Goal: Task Accomplishment & Management: Use online tool/utility

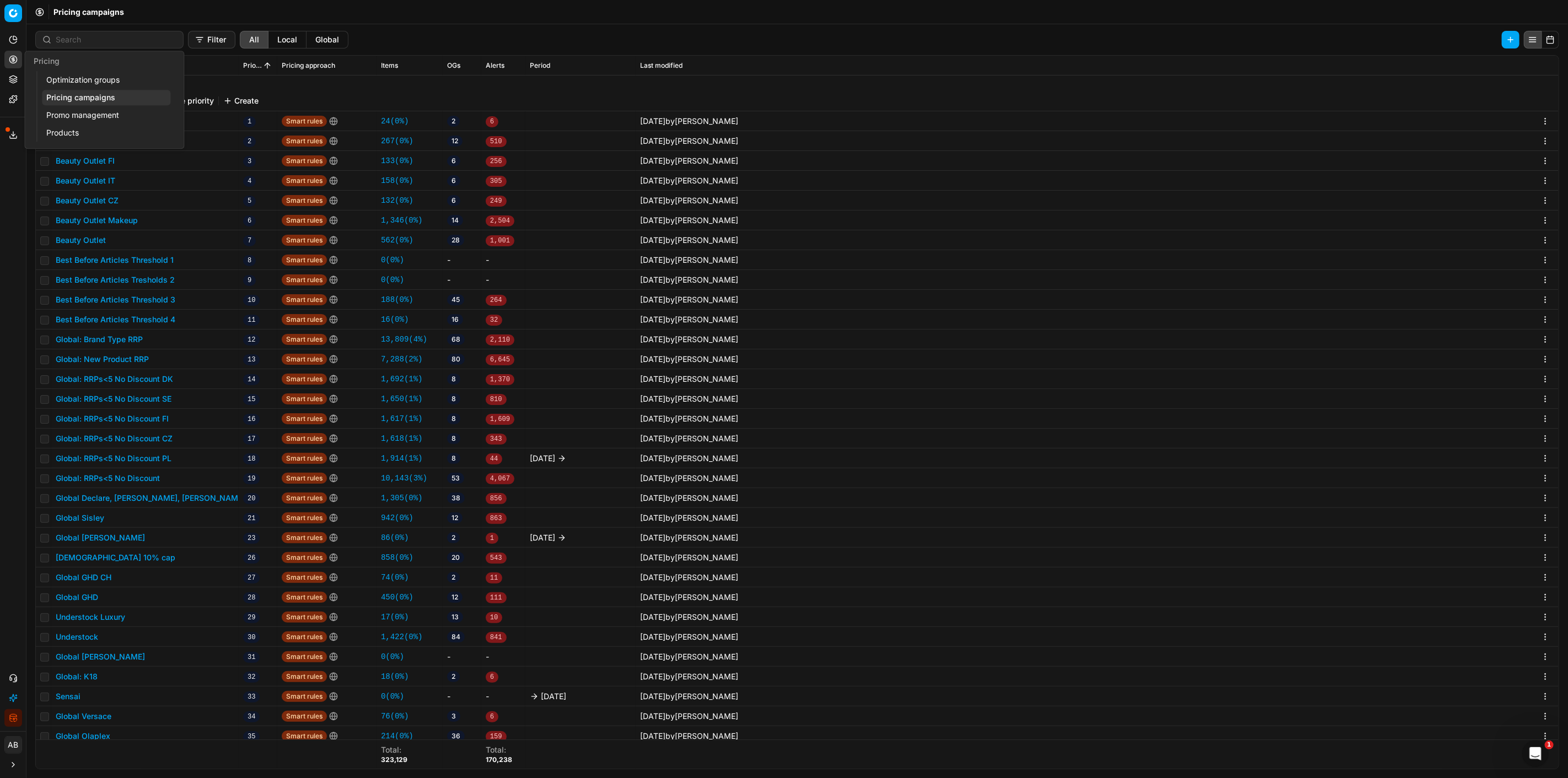
click at [18, 62] on button "Pricing" at bounding box center [13, 60] width 17 height 17
click at [77, 81] on link "Optimization groups" at bounding box center [107, 80] width 129 height 15
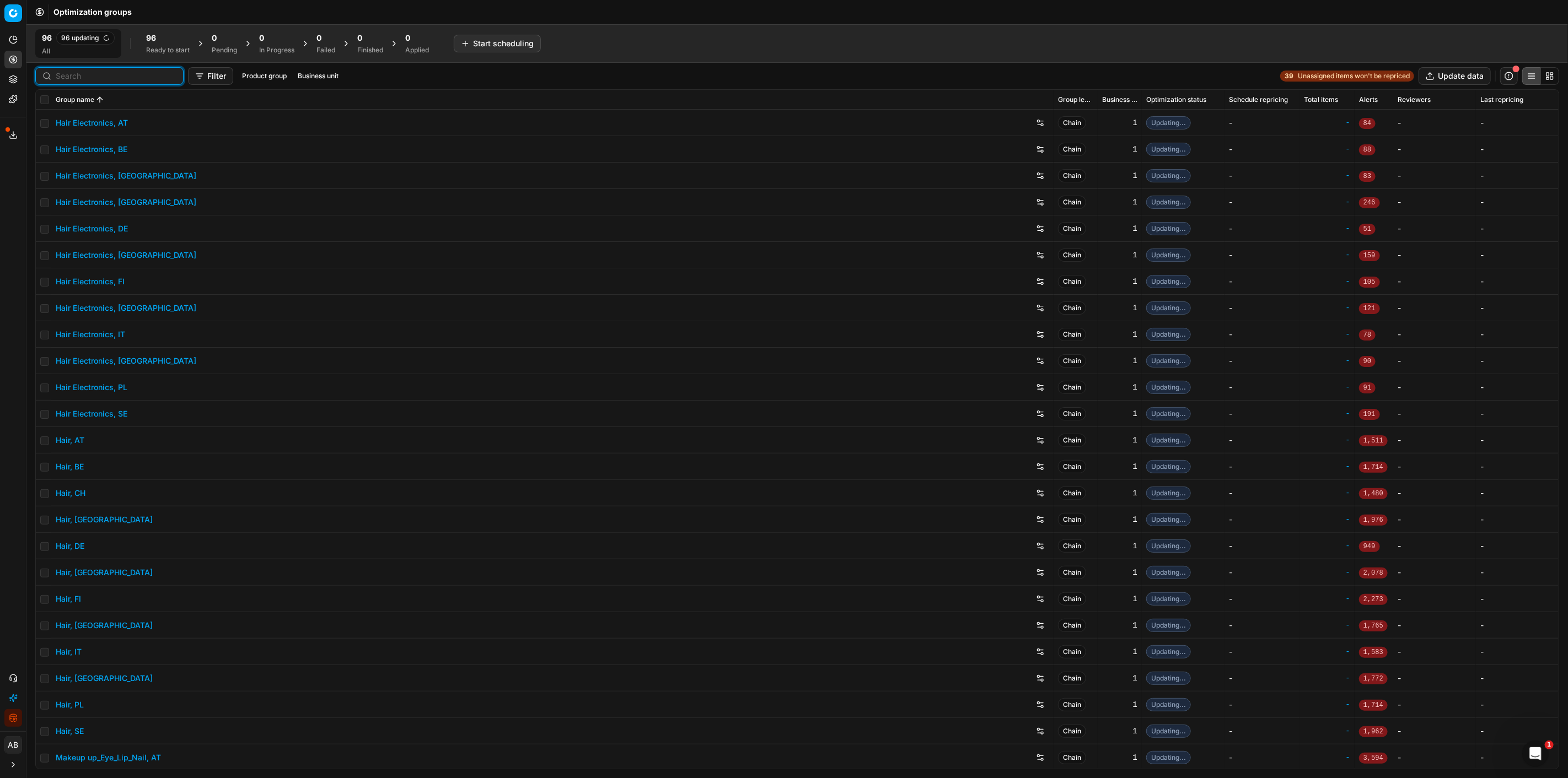
click at [63, 78] on input at bounding box center [116, 75] width 121 height 11
click at [107, 230] on link "Hair Electronics, DE" at bounding box center [91, 228] width 72 height 11
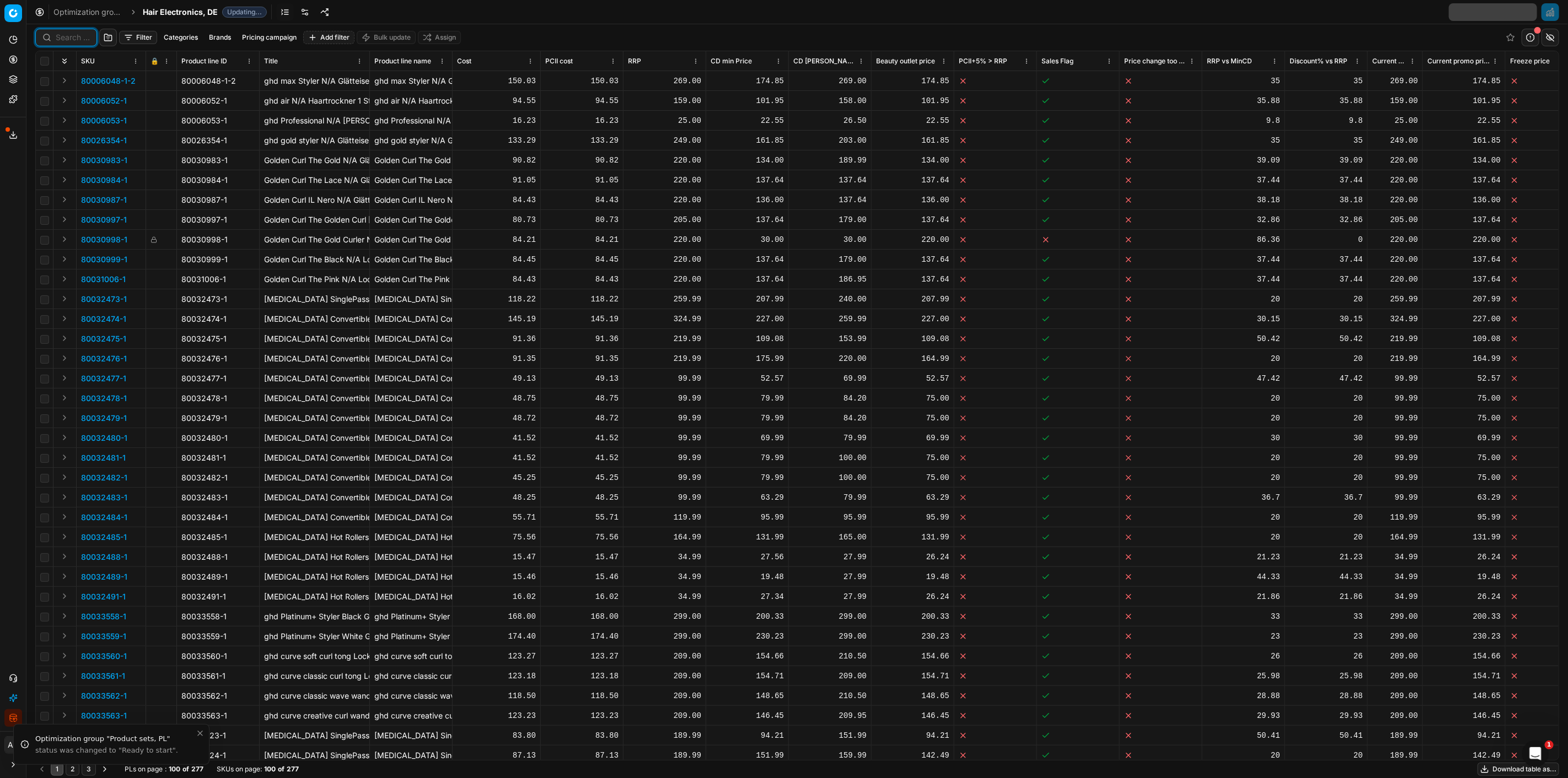
click at [67, 39] on input at bounding box center [73, 37] width 35 height 11
paste input "90015443-0024053"
type input "90015443-0024053"
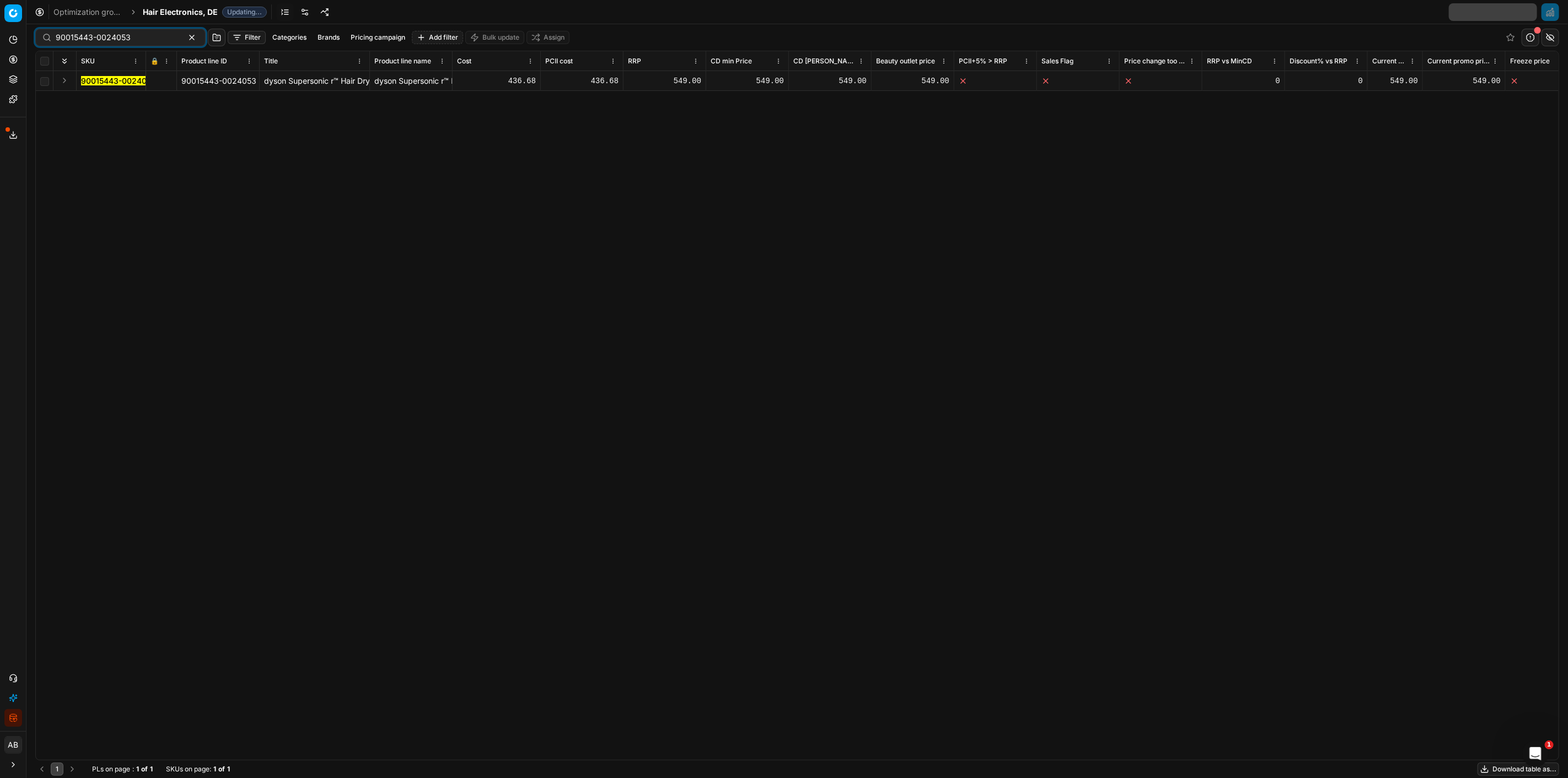
click at [131, 81] on mark "90015443-0024053" at bounding box center [118, 81] width 75 height 10
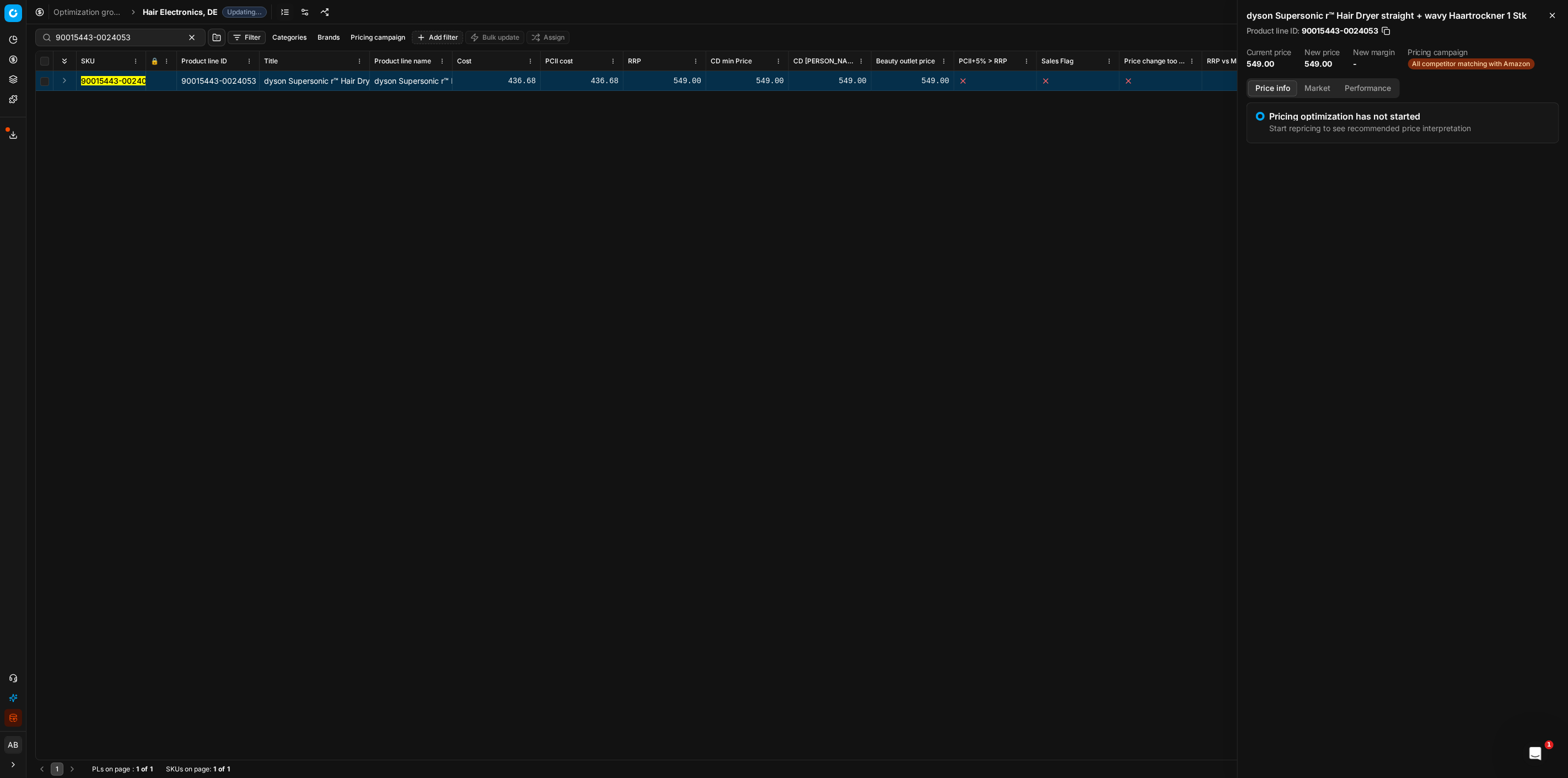
click at [941, 83] on button "Market" at bounding box center [1318, 88] width 40 height 16
click at [941, 156] on div "90015443-0024053" at bounding box center [1285, 159] width 63 height 11
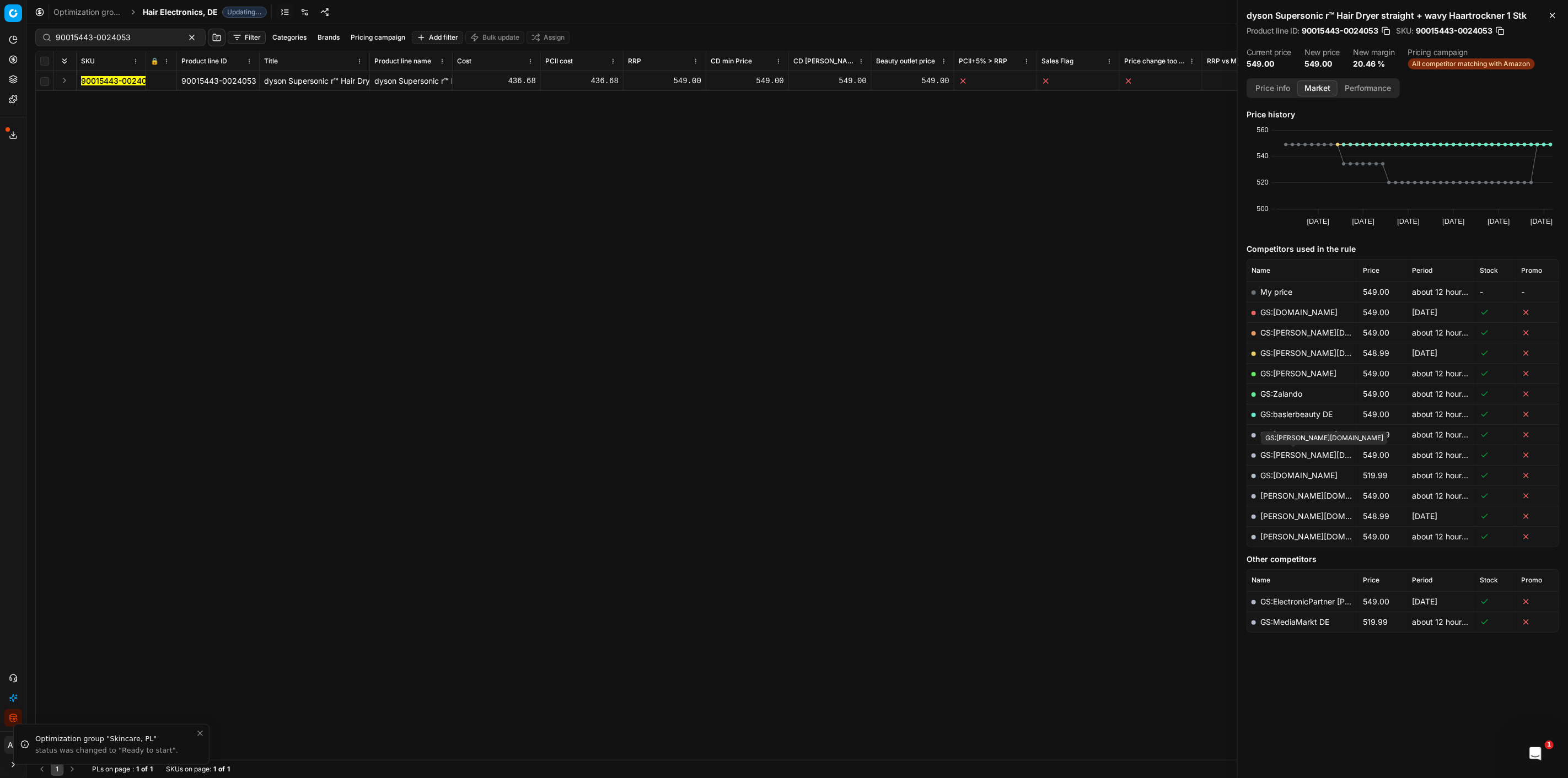
click at [941, 454] on link "GS:hagel-shop.de" at bounding box center [1330, 455] width 140 height 10
click at [941, 313] on link "GS:Amazon.de" at bounding box center [1299, 313] width 77 height 10
click at [941, 484] on link "hagel-shop.de" at bounding box center [1324, 537] width 128 height 10
click at [941, 394] on link "GS:Zalando" at bounding box center [1281, 394] width 42 height 10
click at [941, 333] on link "GS:Breuninger.com" at bounding box center [1330, 333] width 140 height 10
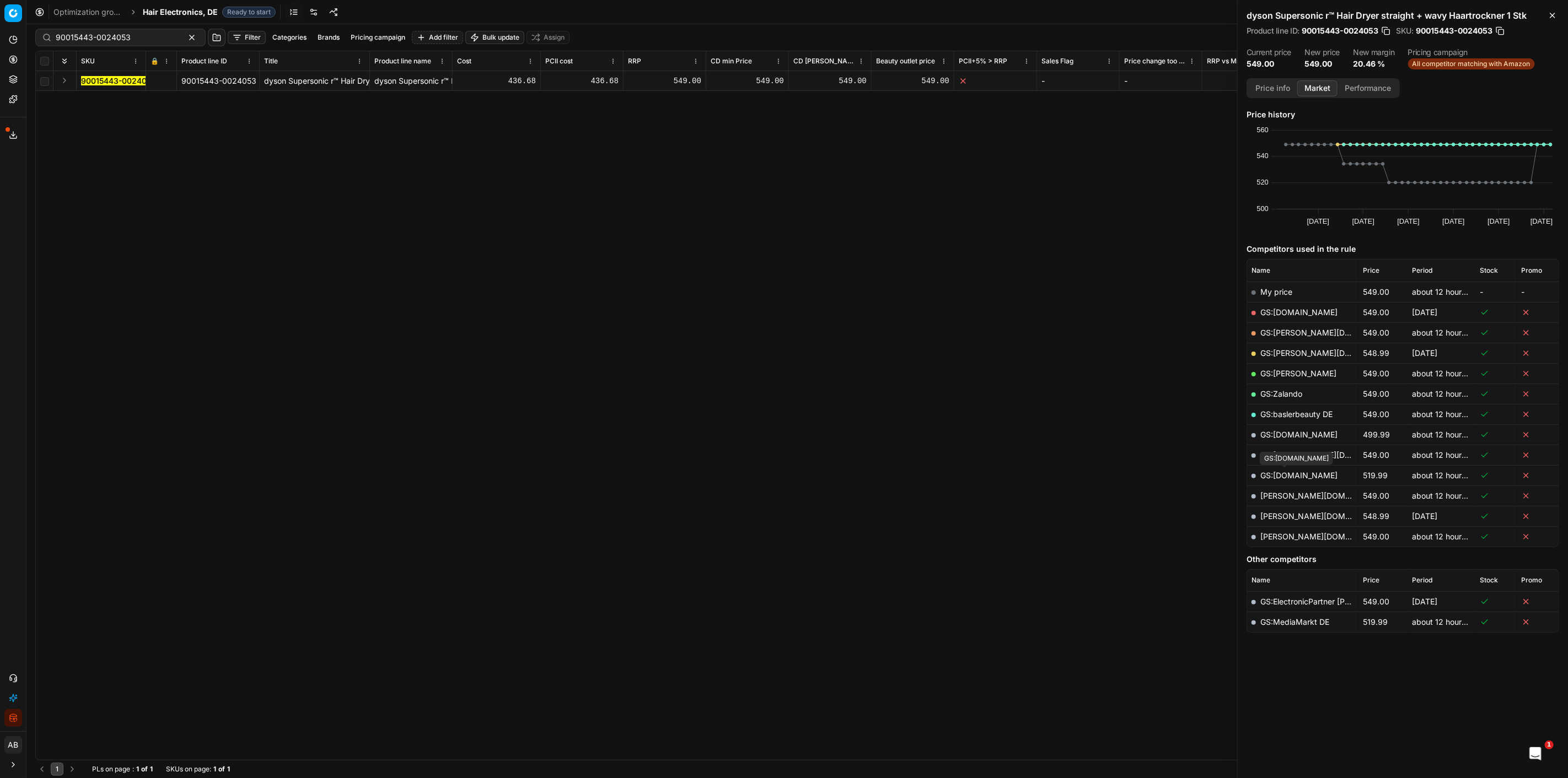
click at [941, 476] on link "GS:saturn.de" at bounding box center [1299, 475] width 77 height 10
click at [941, 310] on link "GS:Amazon.de" at bounding box center [1299, 313] width 77 height 10
click at [6, 484] on button "Integration status" at bounding box center [13, 718] width 17 height 17
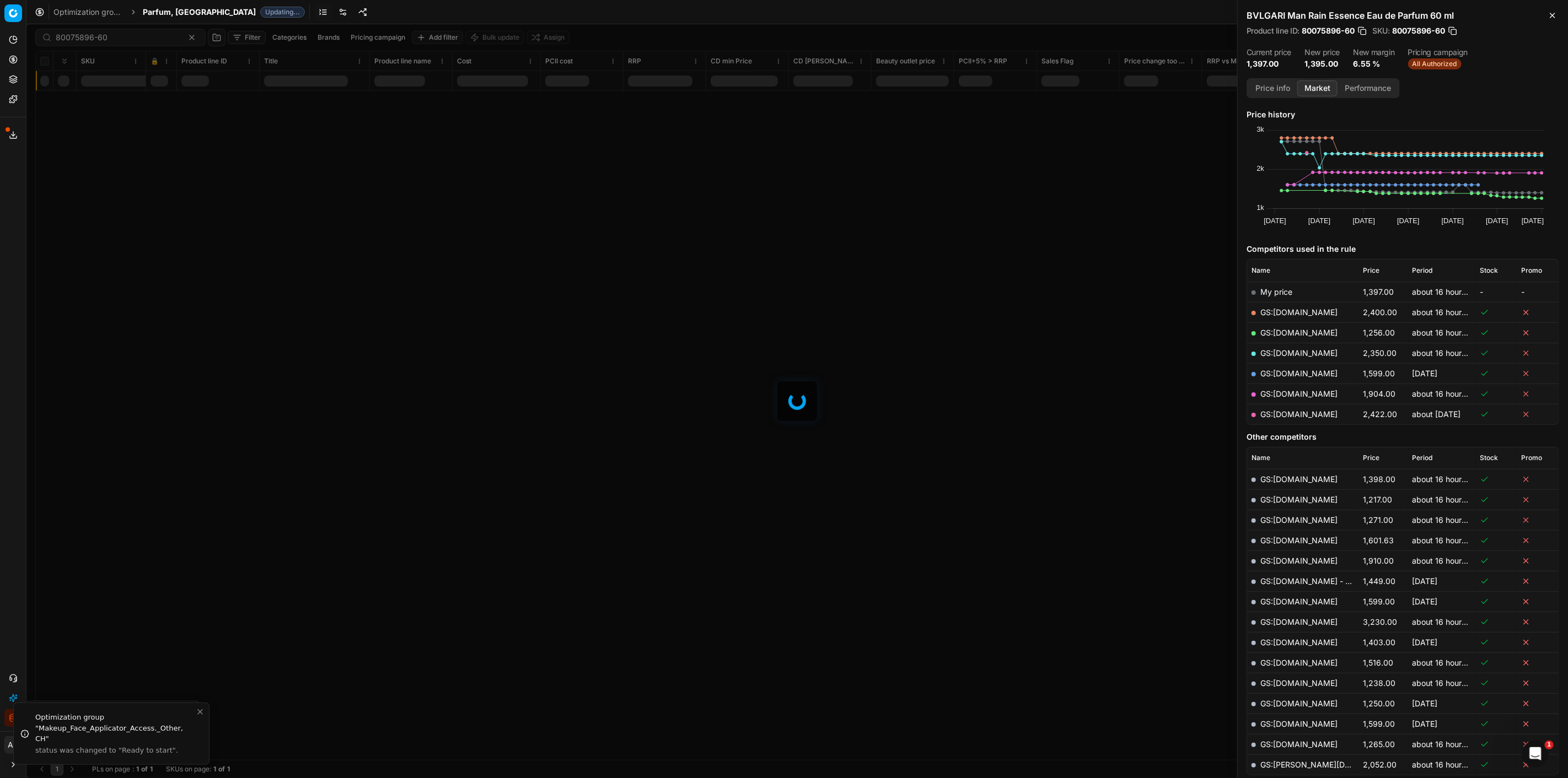
click at [164, 10] on span "Parfum, [GEOGRAPHIC_DATA]" at bounding box center [198, 12] width 113 height 11
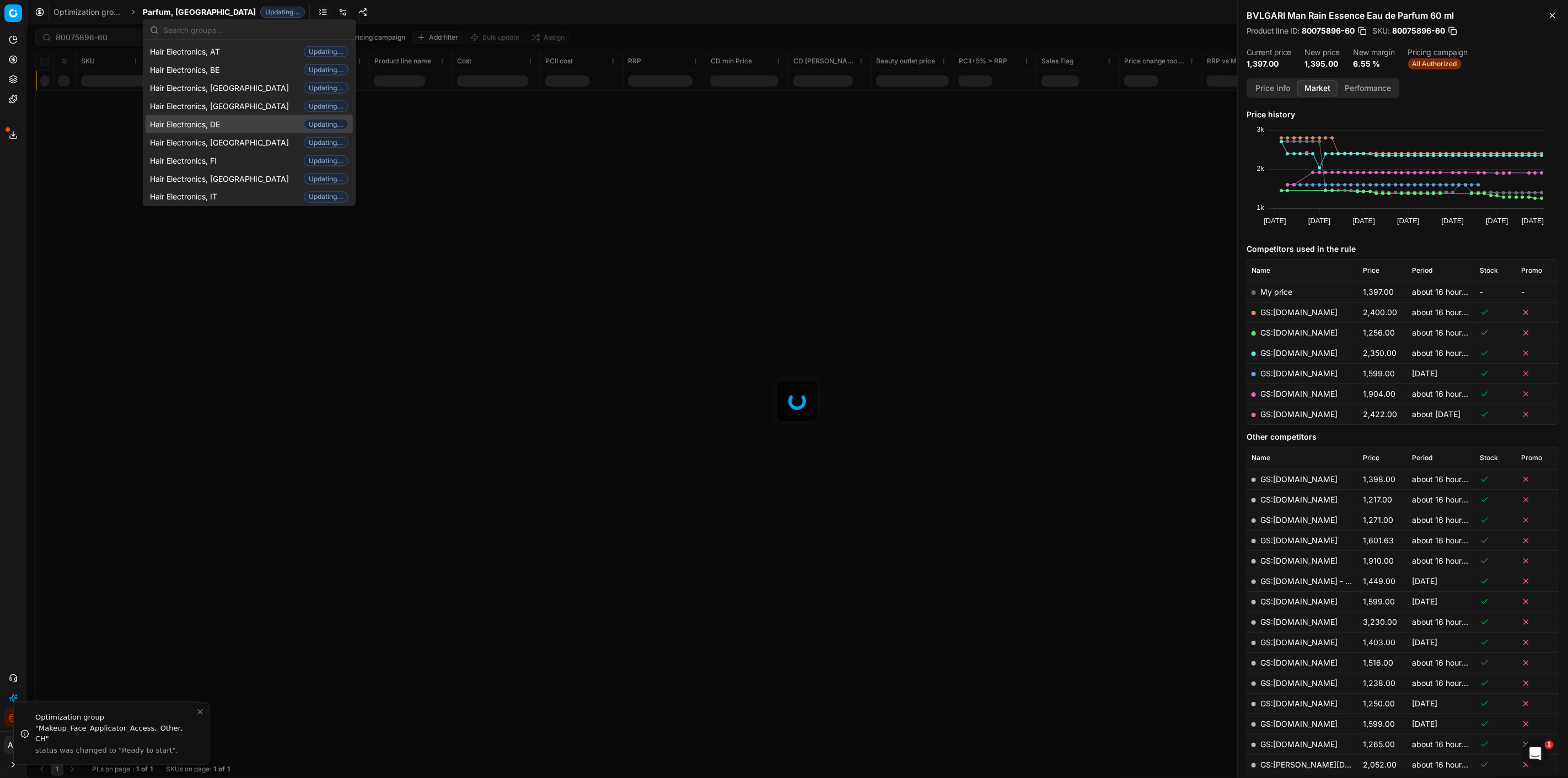
click at [224, 120] on span "Hair Electronics, DE" at bounding box center [187, 123] width 74 height 11
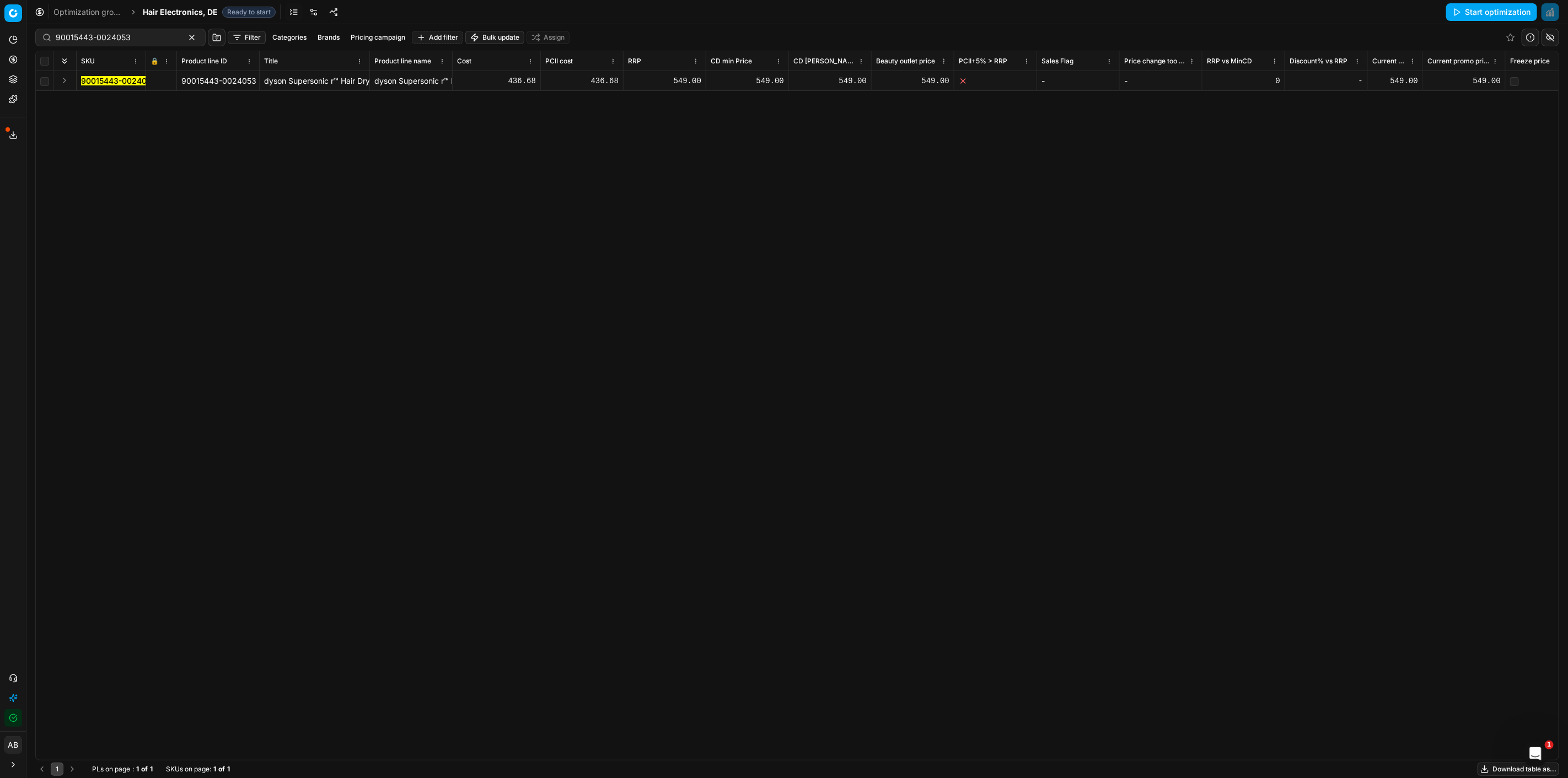
click at [14, 717] on icon "button" at bounding box center [14, 717] width 5 height 4
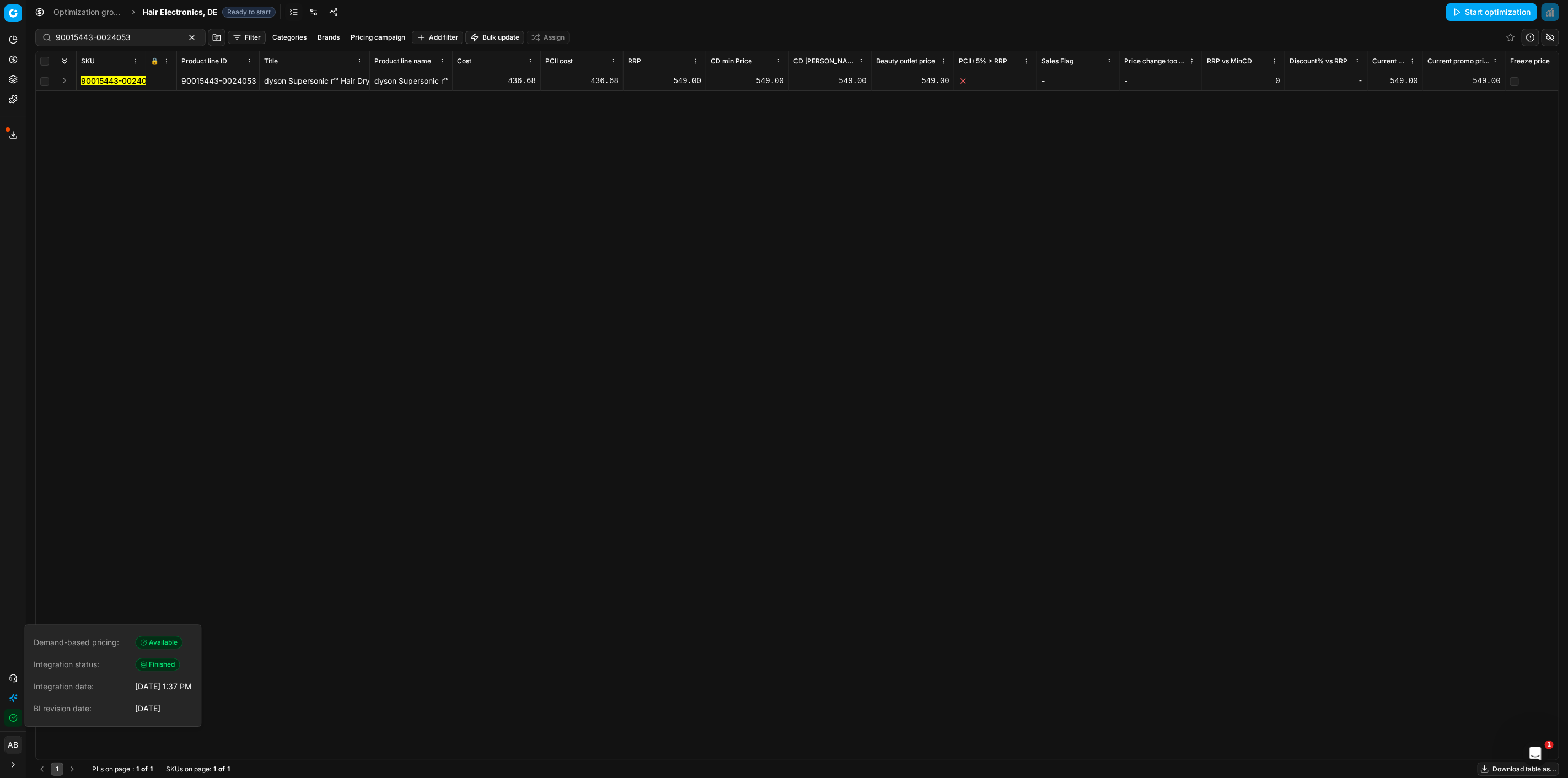
click at [1480, 78] on div "549.00" at bounding box center [1464, 81] width 73 height 11
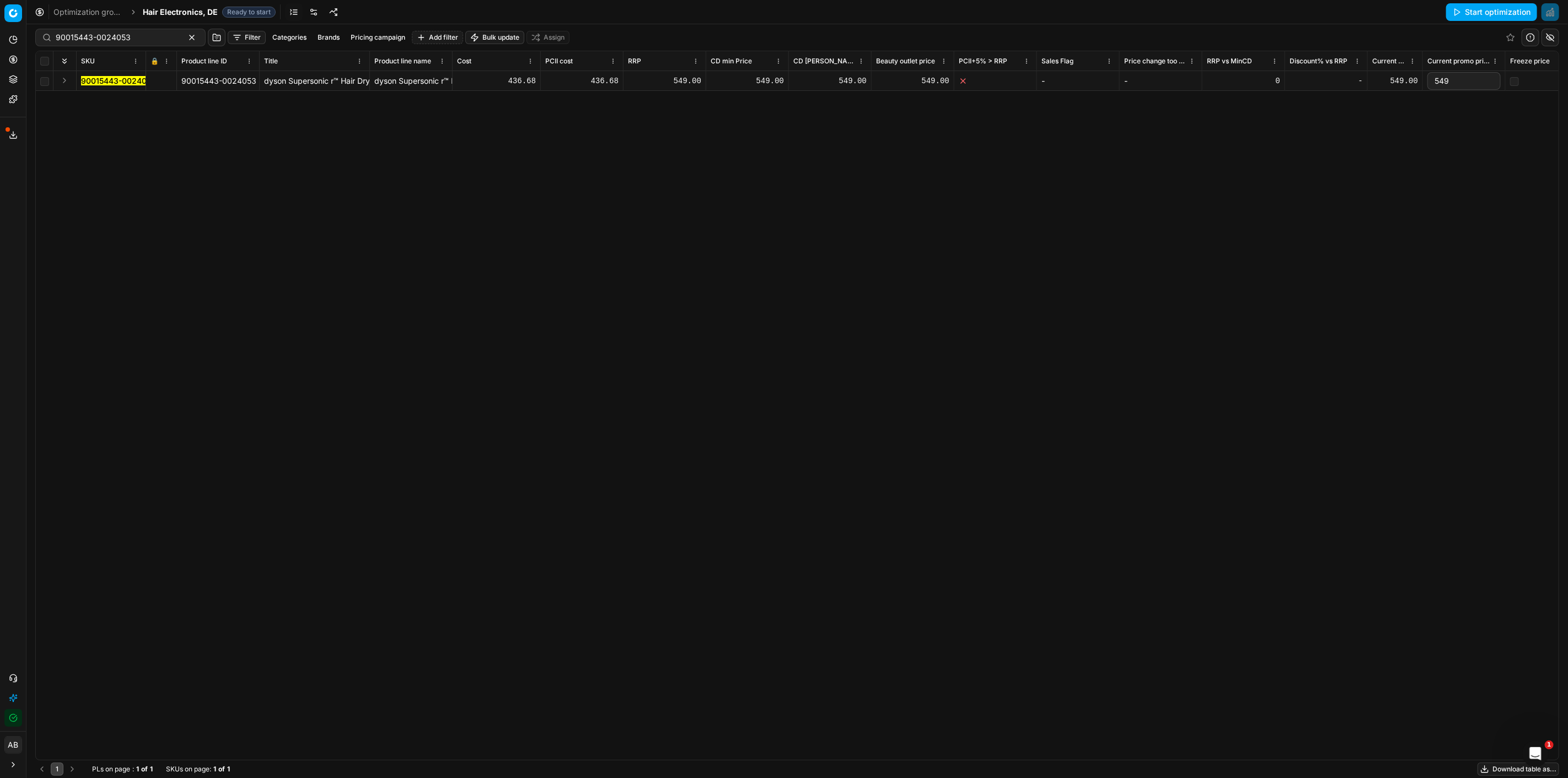
drag, startPoint x: 1460, startPoint y: 81, endPoint x: 1404, endPoint y: 81, distance: 56.0
type input "519.99"
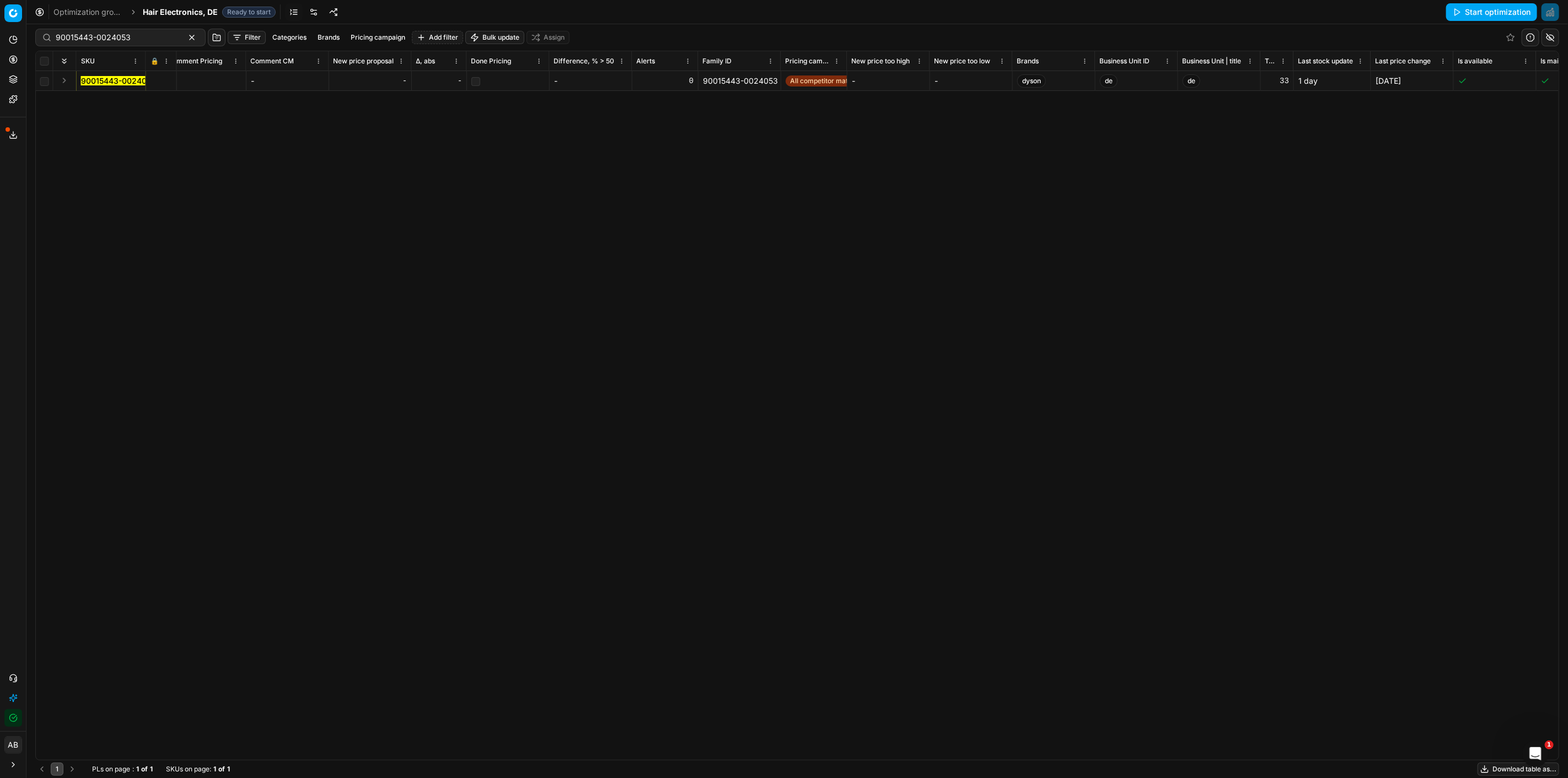
scroll to position [0, 664]
click at [822, 80] on div "549.00" at bounding box center [800, 81] width 73 height 11
click at [822, 80] on input "550" at bounding box center [800, 81] width 73 height 17
drag, startPoint x: 804, startPoint y: 82, endPoint x: 762, endPoint y: 78, distance: 42.2
click at [762, 78] on td "550" at bounding box center [800, 81] width 83 height 20
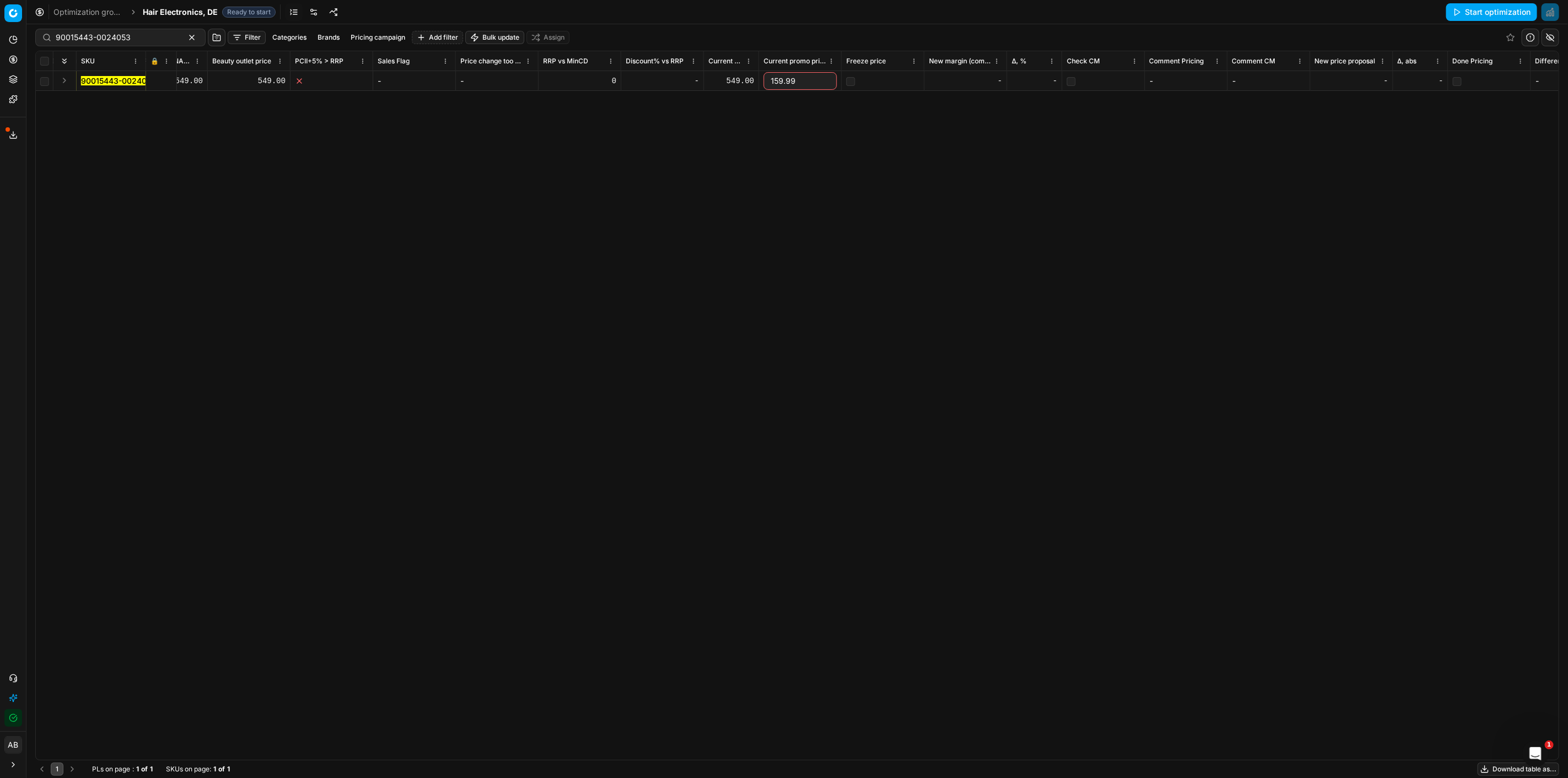
drag, startPoint x: 787, startPoint y: 80, endPoint x: 739, endPoint y: 81, distance: 48.0
type input "519.99"
click at [919, 131] on div "SKU 🔒 Product line ID Title Product line name Cost PCII cost RRP CD min Price C…" at bounding box center [797, 405] width 1523 height 709
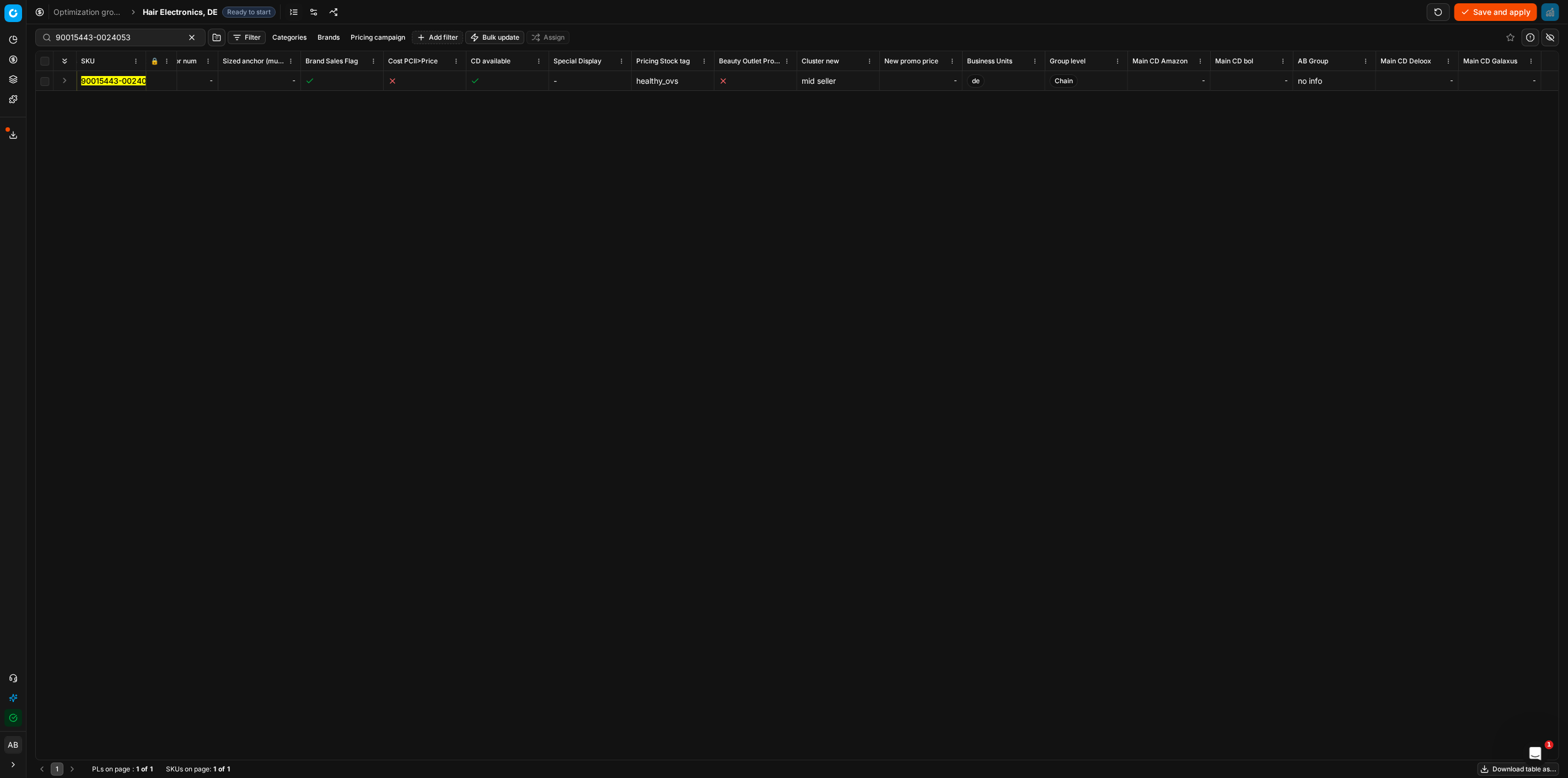
click at [926, 76] on div "-" at bounding box center [921, 81] width 73 height 11
click at [923, 80] on div "-" at bounding box center [921, 81] width 73 height 11
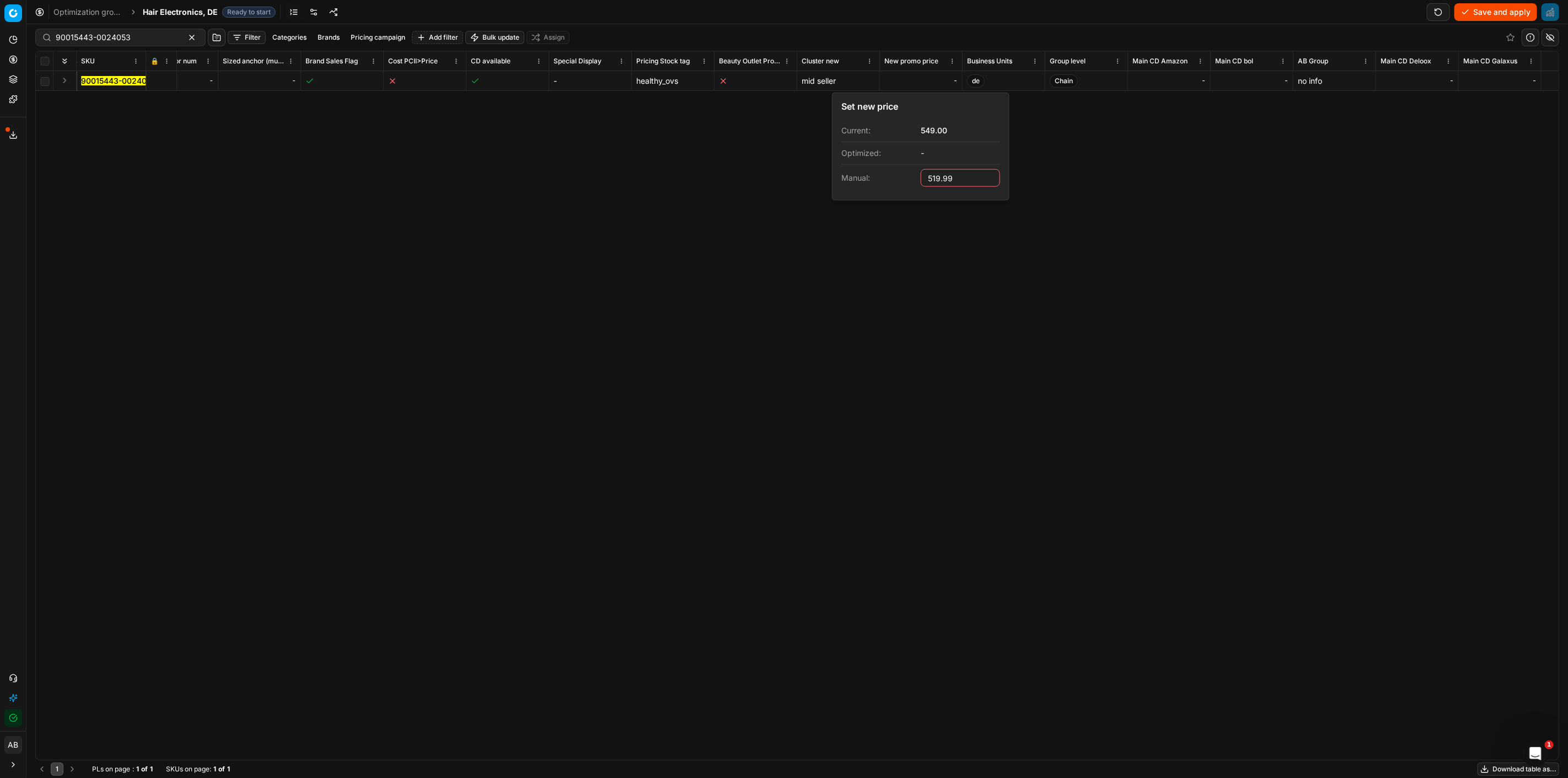
type input "519.99"
click at [1124, 362] on div "SKU 🔒 Product line ID Title Product line name Cost PCII cost RRP CD min Price C…" at bounding box center [797, 405] width 1523 height 709
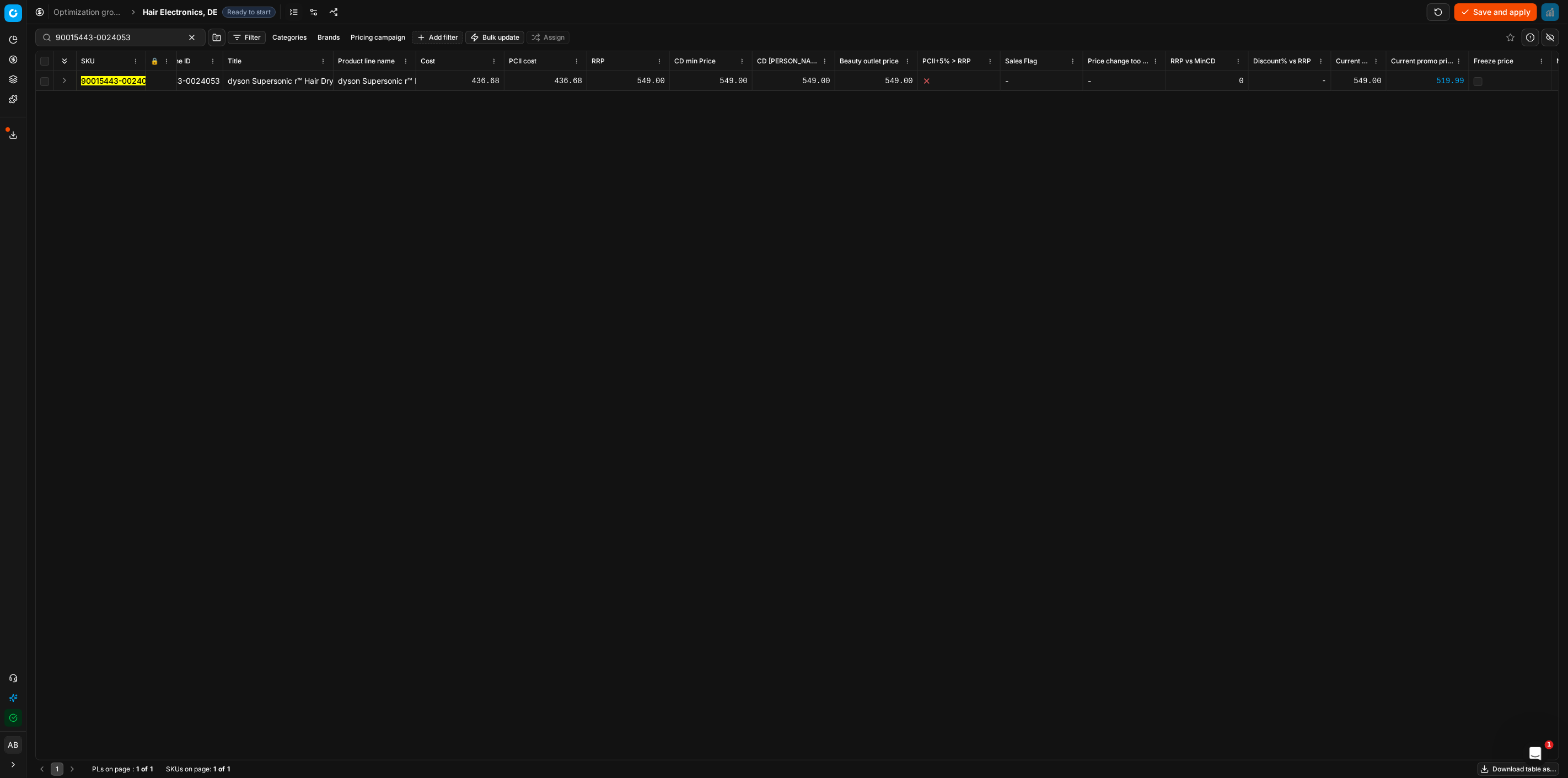
scroll to position [0, 94]
click at [1477, 13] on button "Save and apply" at bounding box center [1496, 12] width 83 height 17
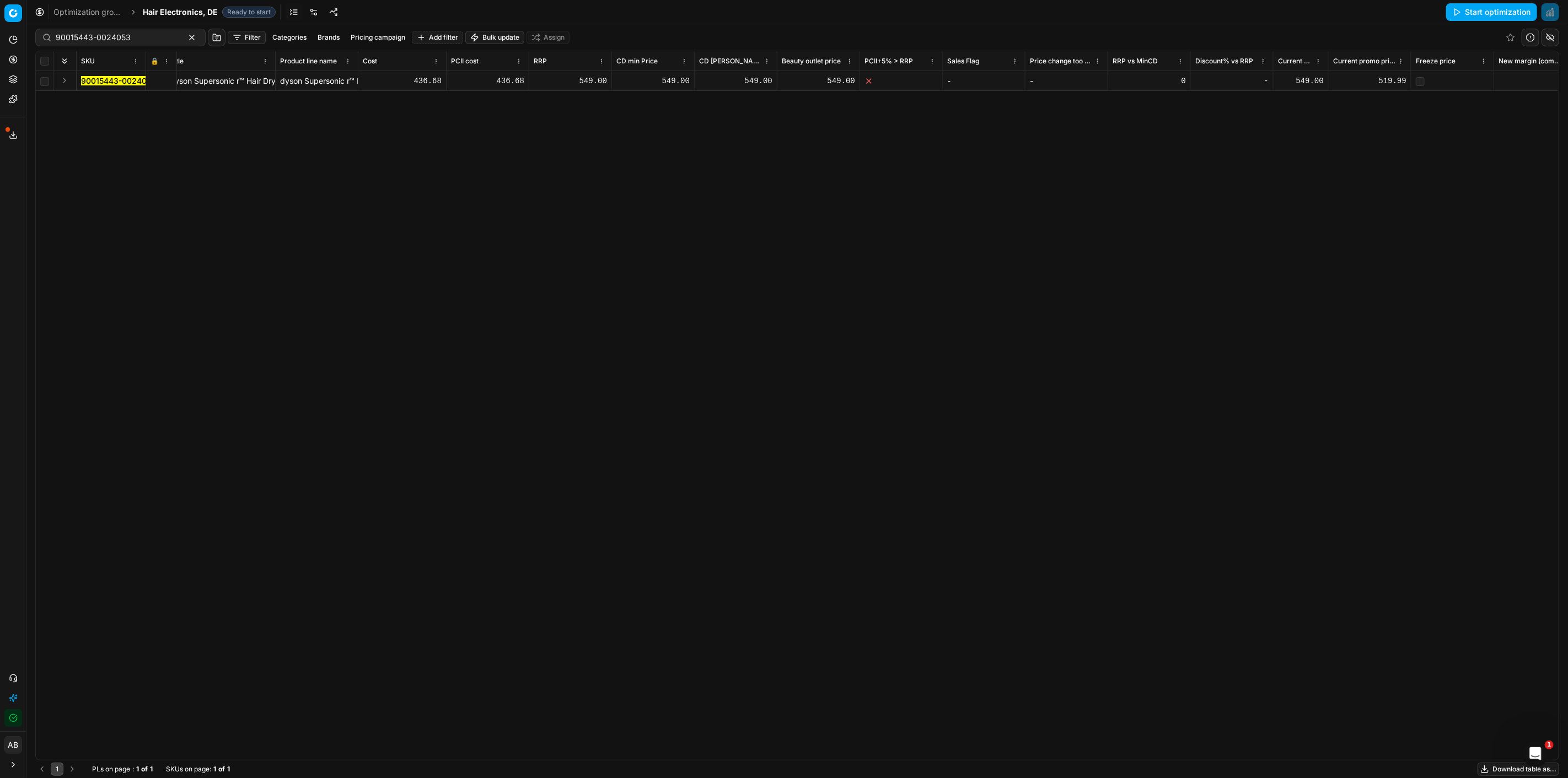
click at [157, 83] on icon at bounding box center [153, 81] width 7 height 7
click at [1476, 8] on button "Save and apply" at bounding box center [1496, 12] width 83 height 17
drag, startPoint x: 129, startPoint y: 750, endPoint x: 91, endPoint y: 742, distance: 38.8
click at [92, 743] on div "90015443-0024053 90015443-0024053 dyson Supersonic r™ Hair Dryer straight + wav…" at bounding box center [702, 415] width 1523 height 689
click at [70, 78] on link "Optimization groups" at bounding box center [107, 80] width 129 height 15
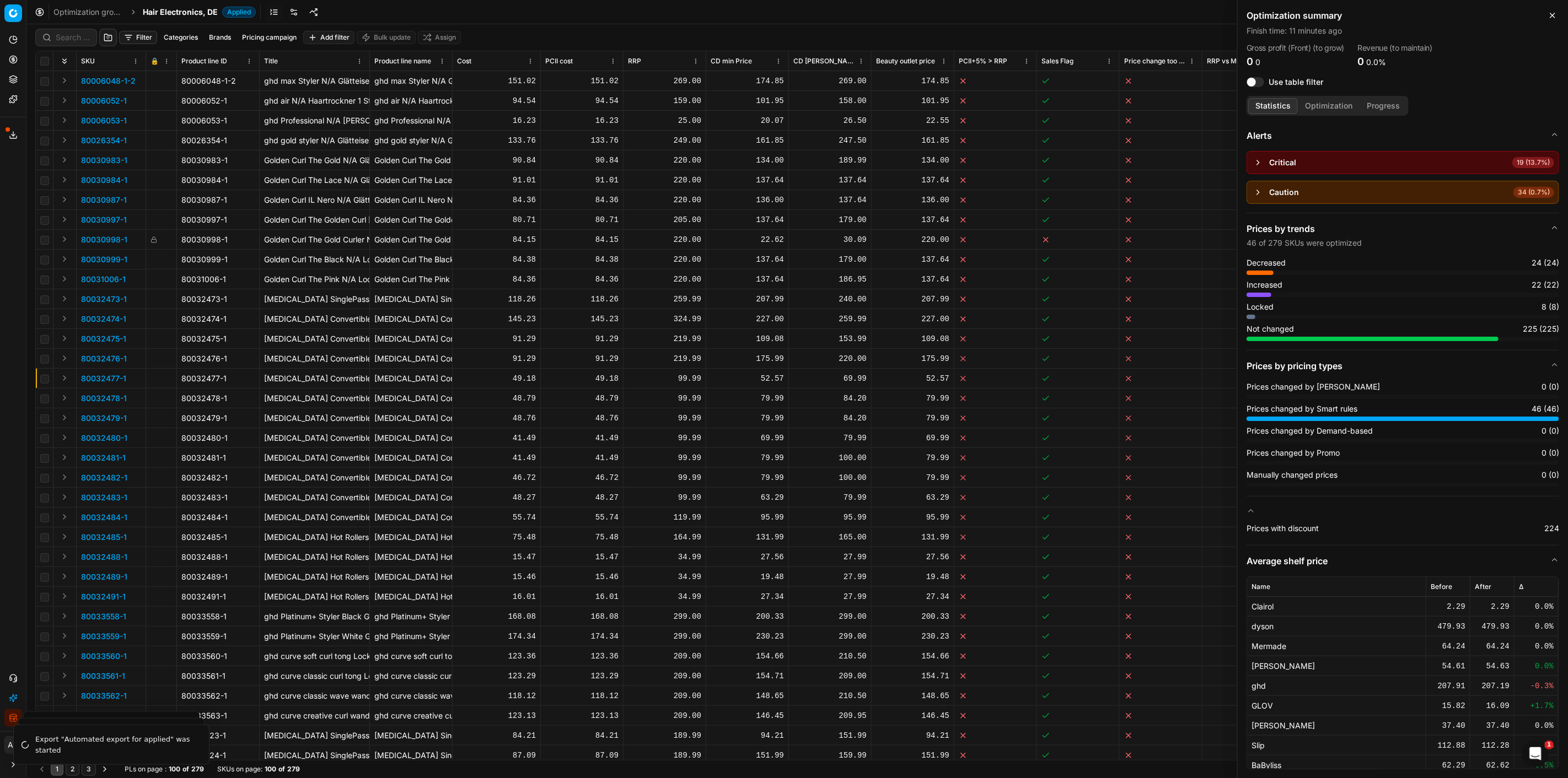
click at [172, 9] on span "Hair Electronics, DE" at bounding box center [180, 12] width 75 height 11
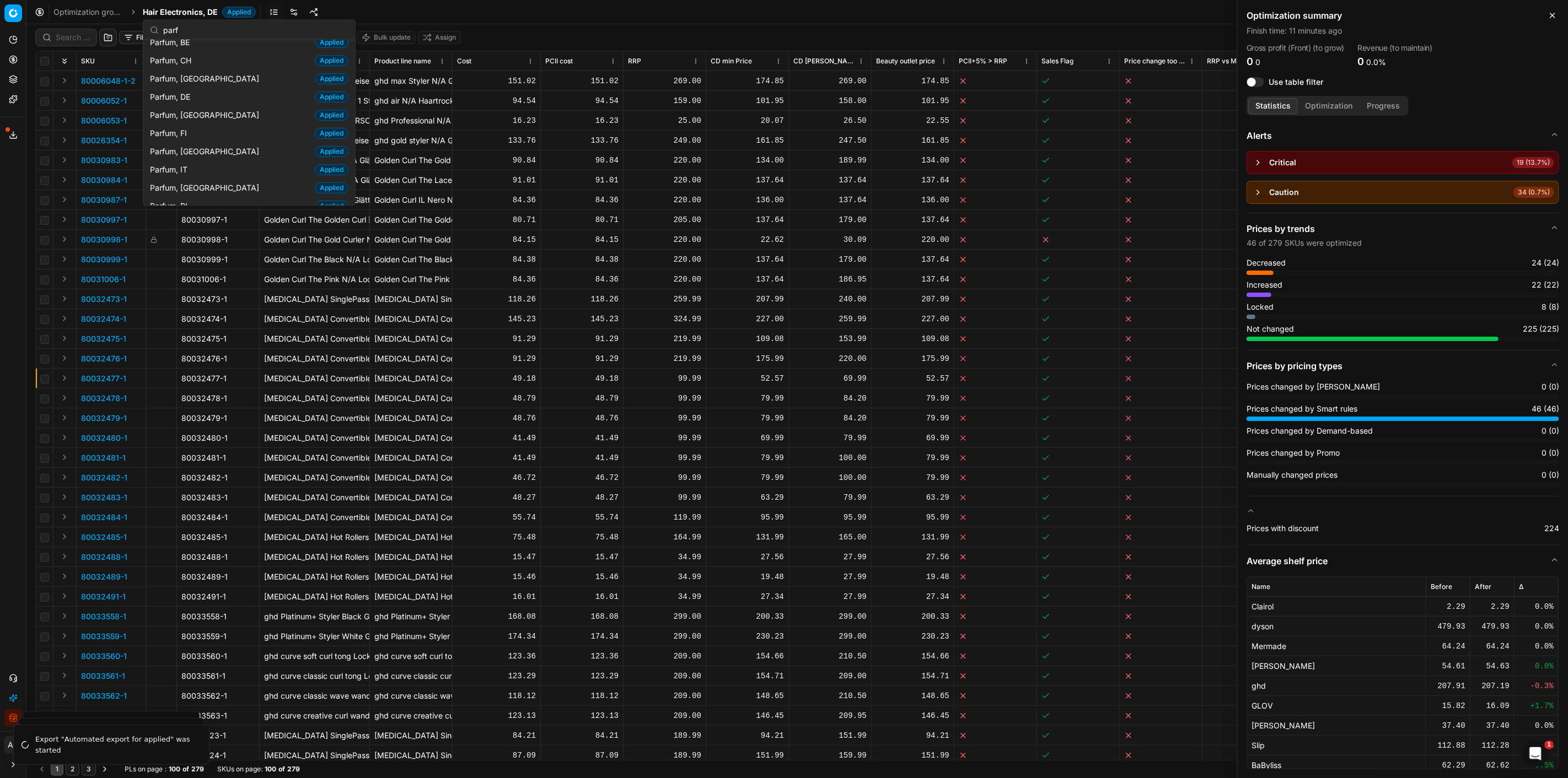
scroll to position [62, 0]
type input "parf"
click at [201, 171] on div "Parfum, PL Applied" at bounding box center [248, 172] width 207 height 18
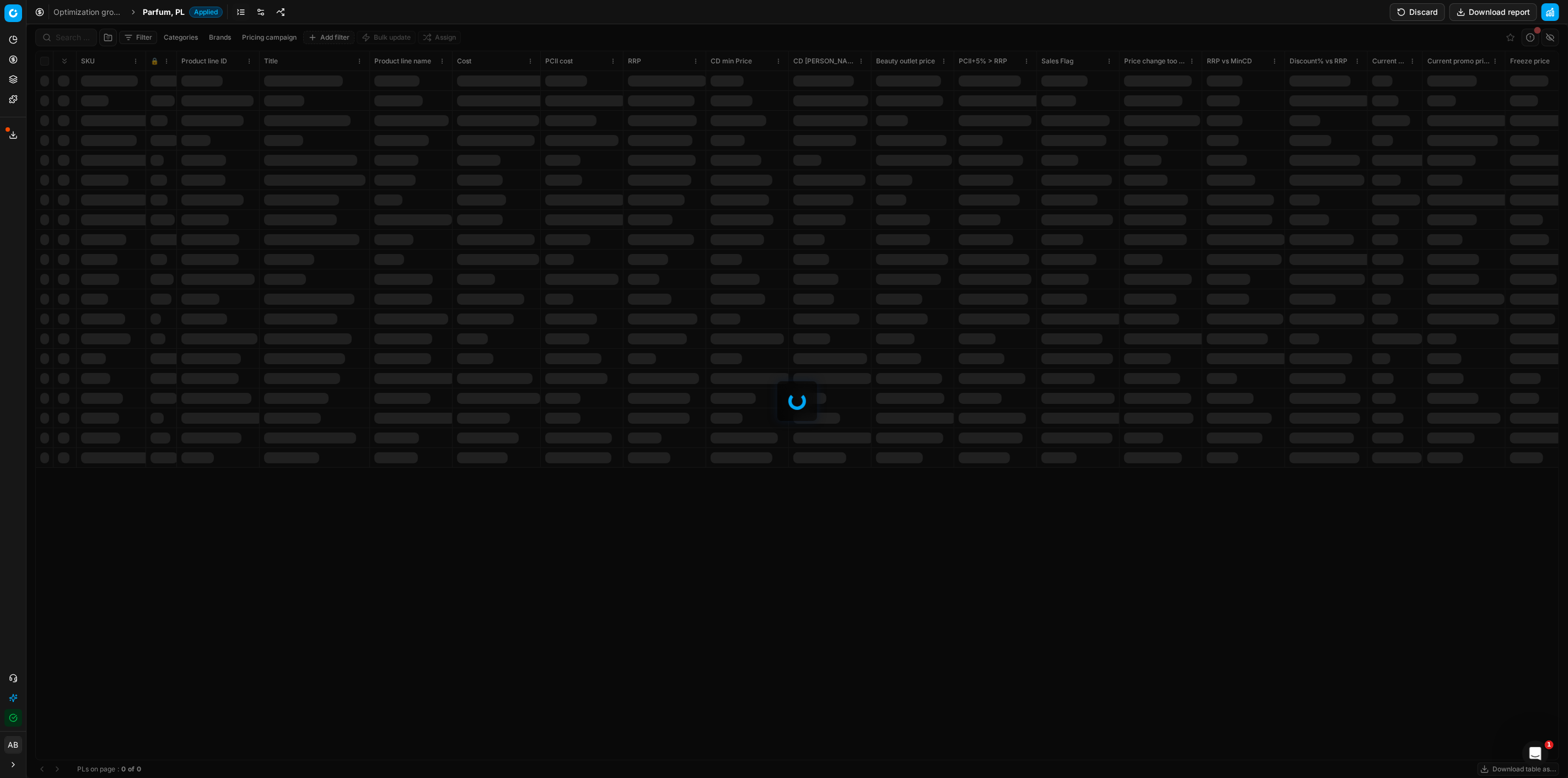
click at [69, 44] on div at bounding box center [797, 401] width 1541 height 754
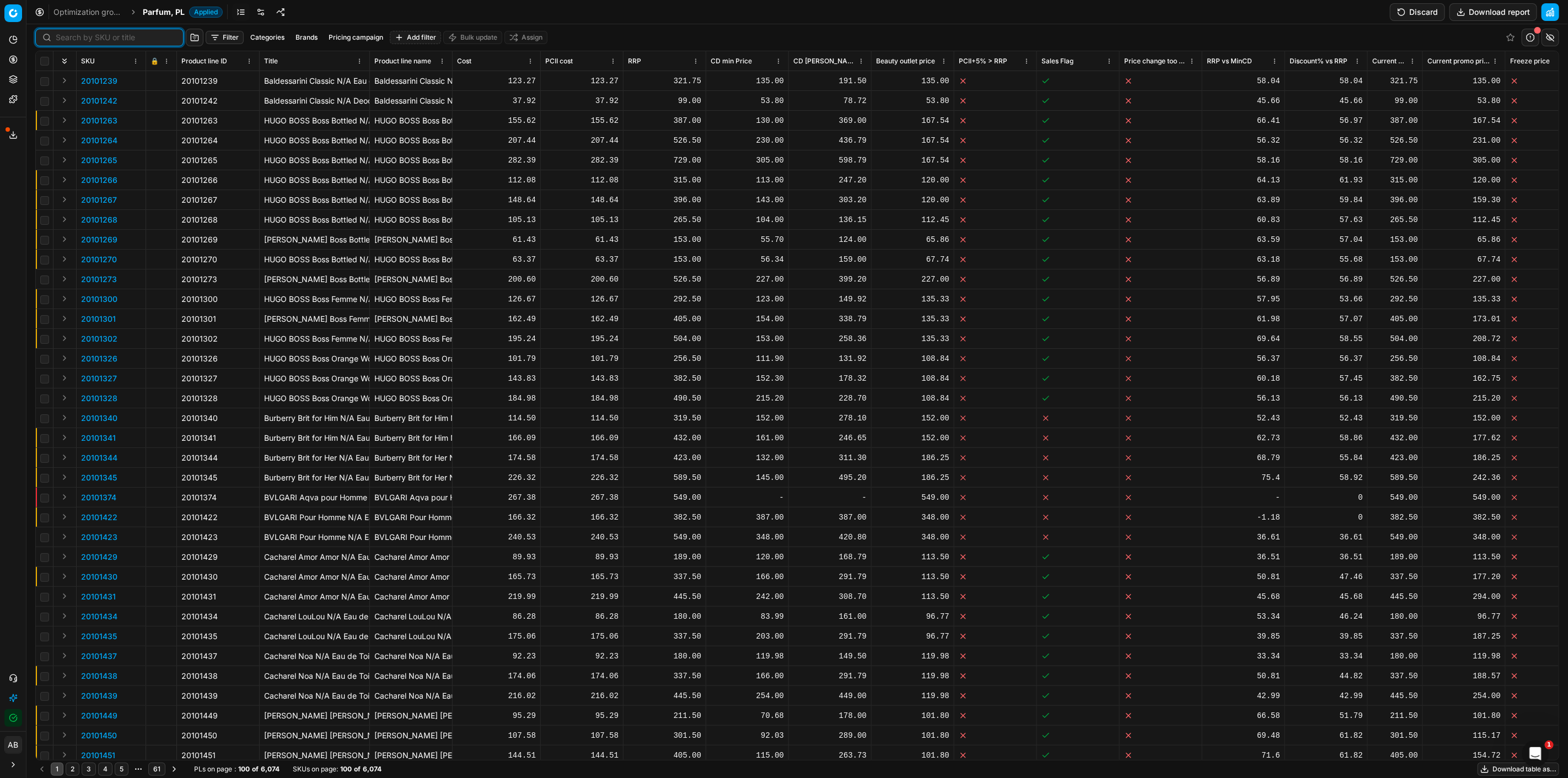
click at [74, 41] on input at bounding box center [116, 37] width 121 height 11
paste input "GIVENCHY Gentleman Givenchy Reserve Privée Eau de Parfum 200 ml"
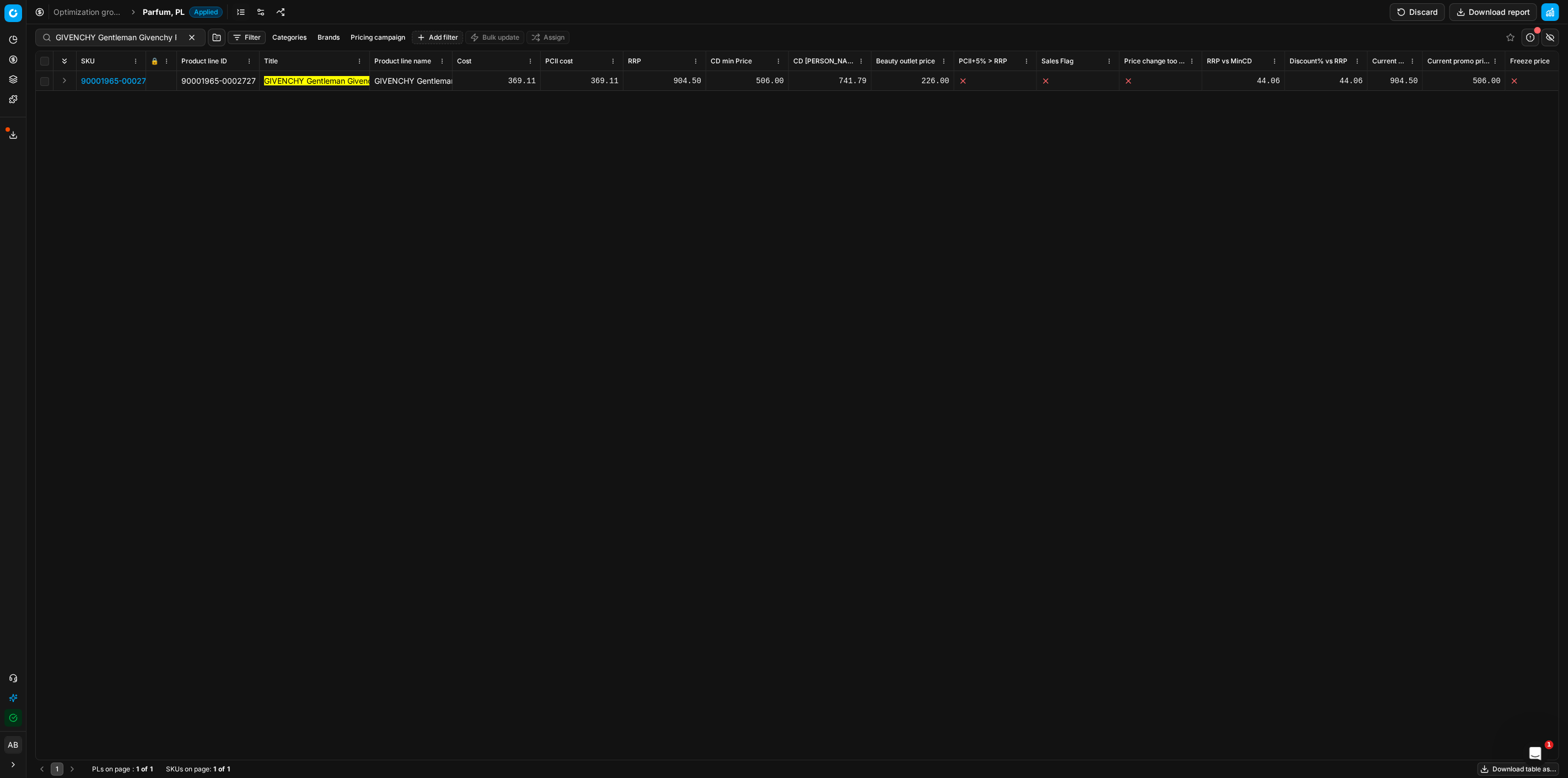
drag, startPoint x: 135, startPoint y: 75, endPoint x: 180, endPoint y: 76, distance: 45.0
click at [135, 76] on span "90001965-0002727" at bounding box center [117, 81] width 74 height 11
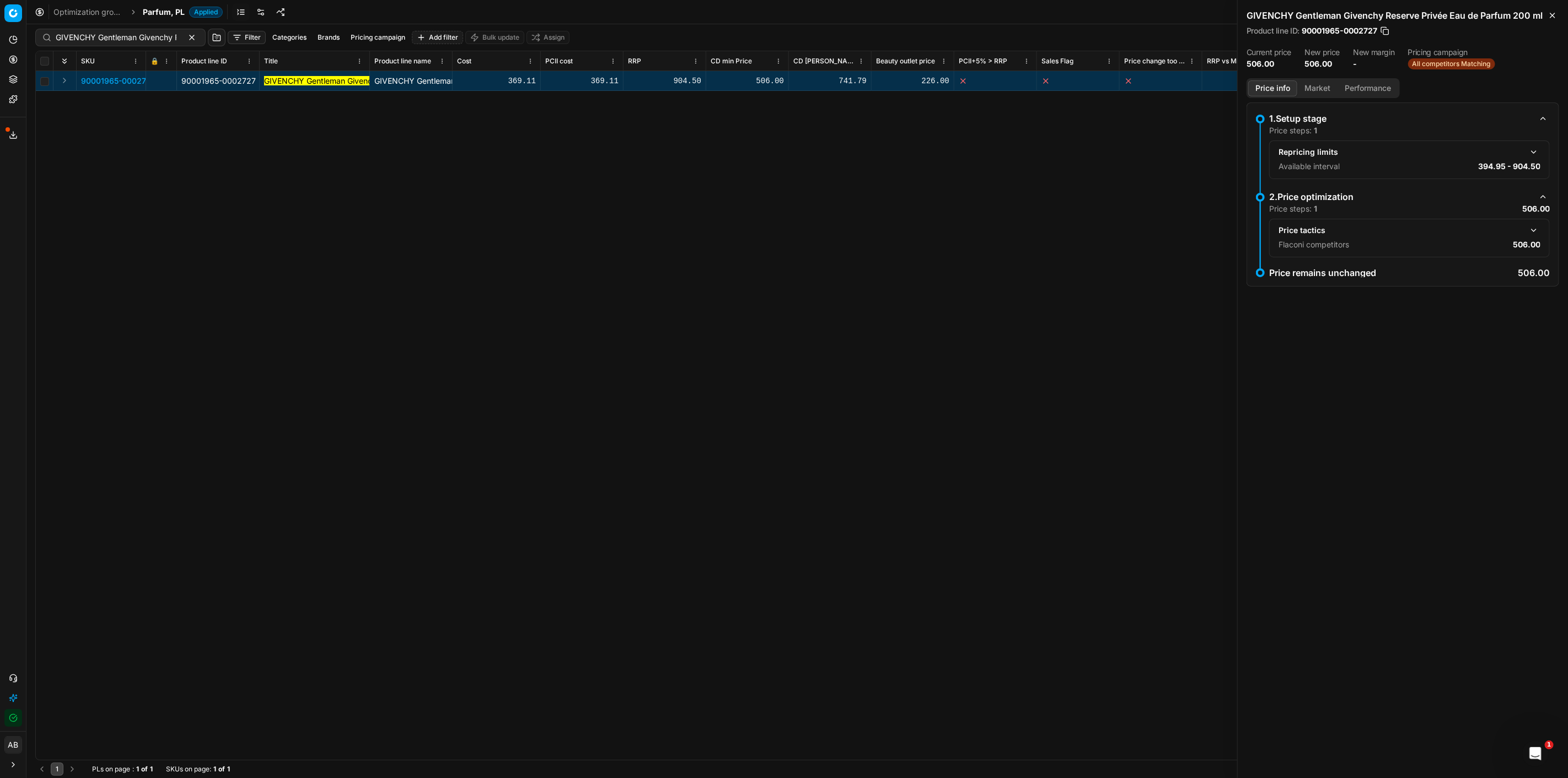
click at [1535, 237] on button "button" at bounding box center [1534, 231] width 13 height 13
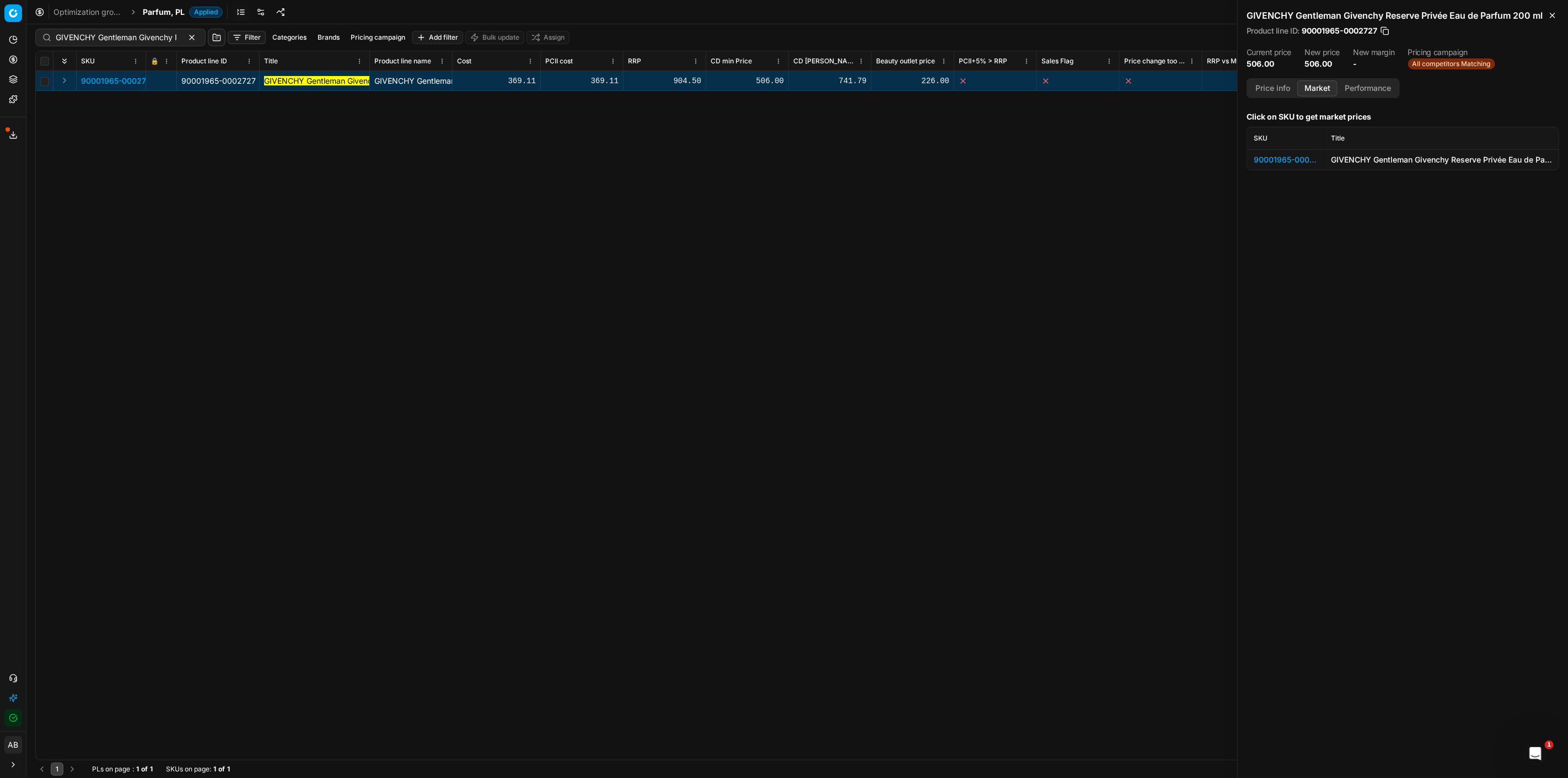
click at [1313, 96] on button "Market" at bounding box center [1318, 88] width 40 height 16
click at [1298, 165] on div "90001965-0002727" at bounding box center [1285, 159] width 63 height 11
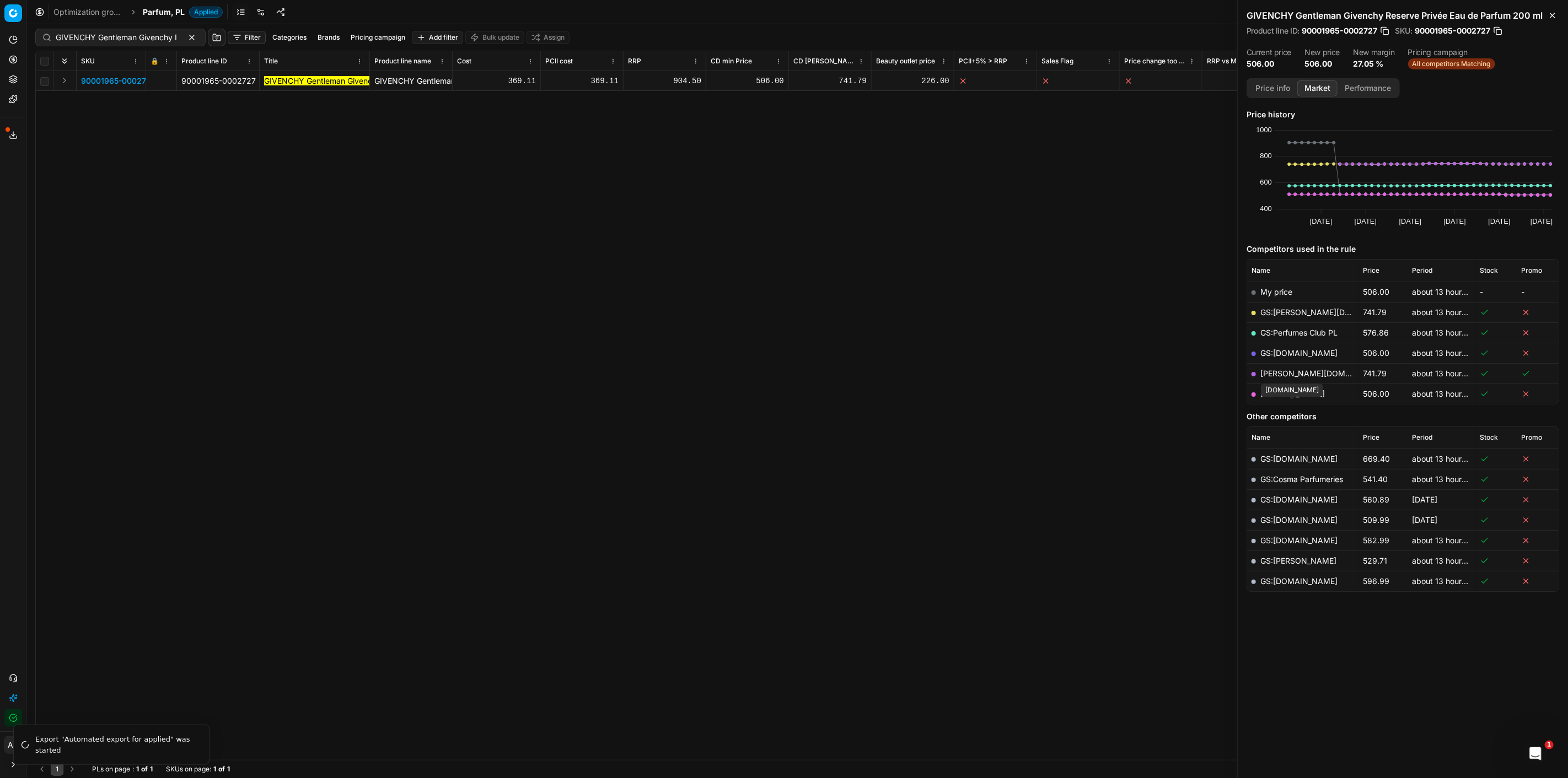
click at [1291, 398] on link "[DOMAIN_NAME]" at bounding box center [1292, 394] width 64 height 10
click at [154, 39] on input "GIVENCHY Gentleman Givenchy Reserve Privée Eau de Parfum 200 ml" at bounding box center [116, 37] width 121 height 11
paste input "[PERSON_NAME] & [PERSON_NAME] Extreme Eau de Parfum 9"
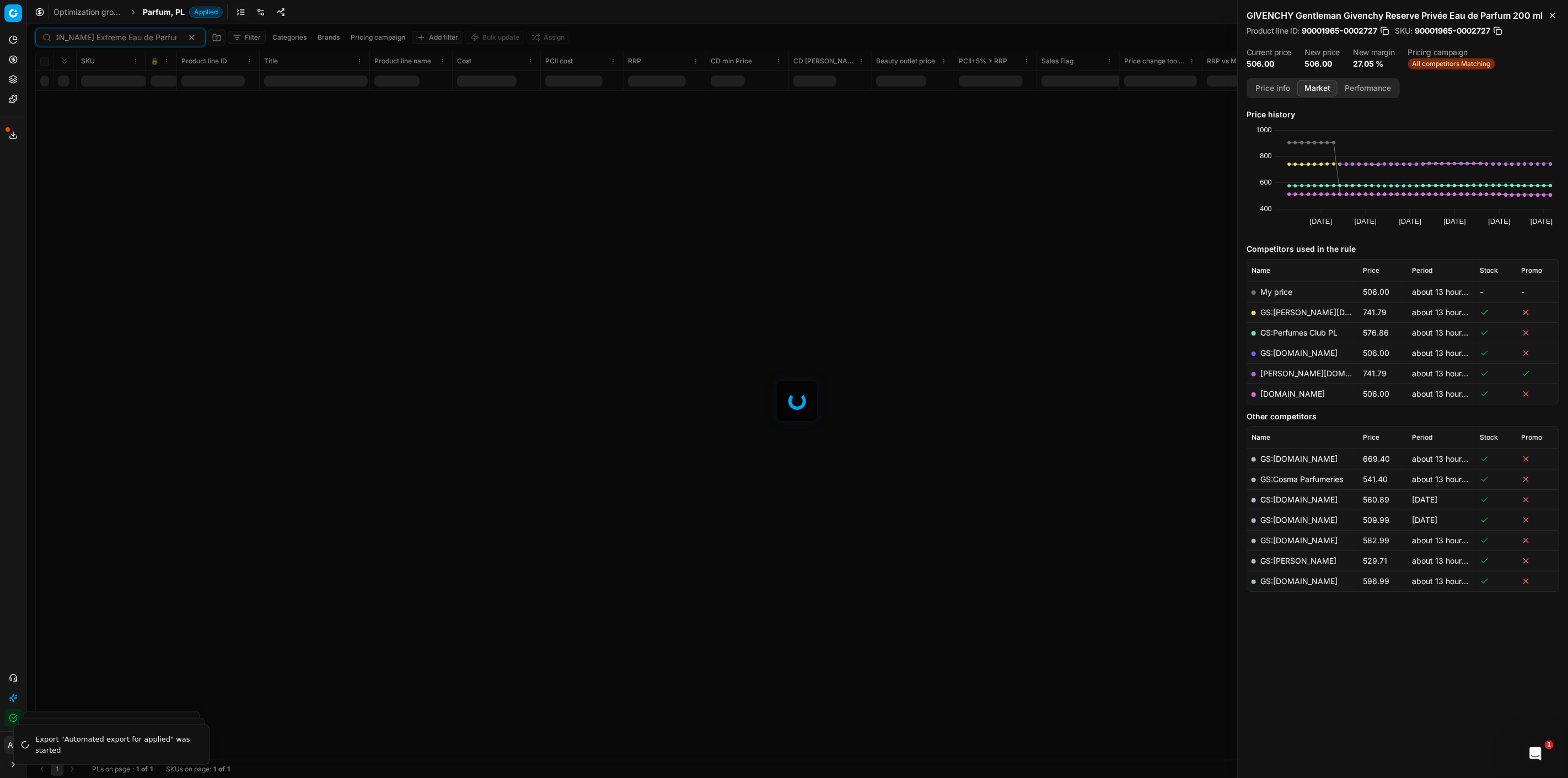
type input "[PERSON_NAME] & [PERSON_NAME] Extreme Eau de Parfum 90 ml"
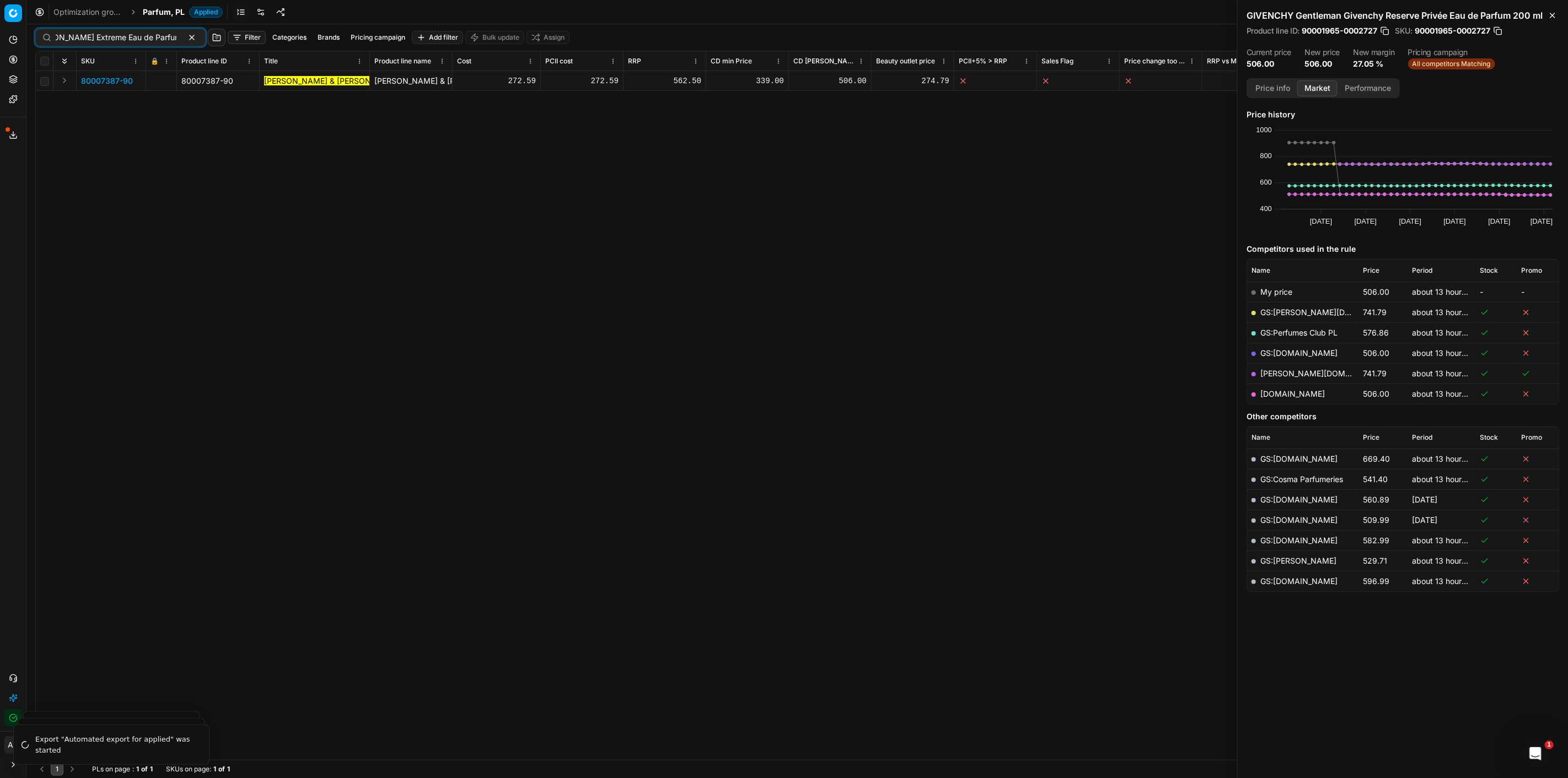
click at [111, 80] on span "80007387-90" at bounding box center [107, 81] width 52 height 11
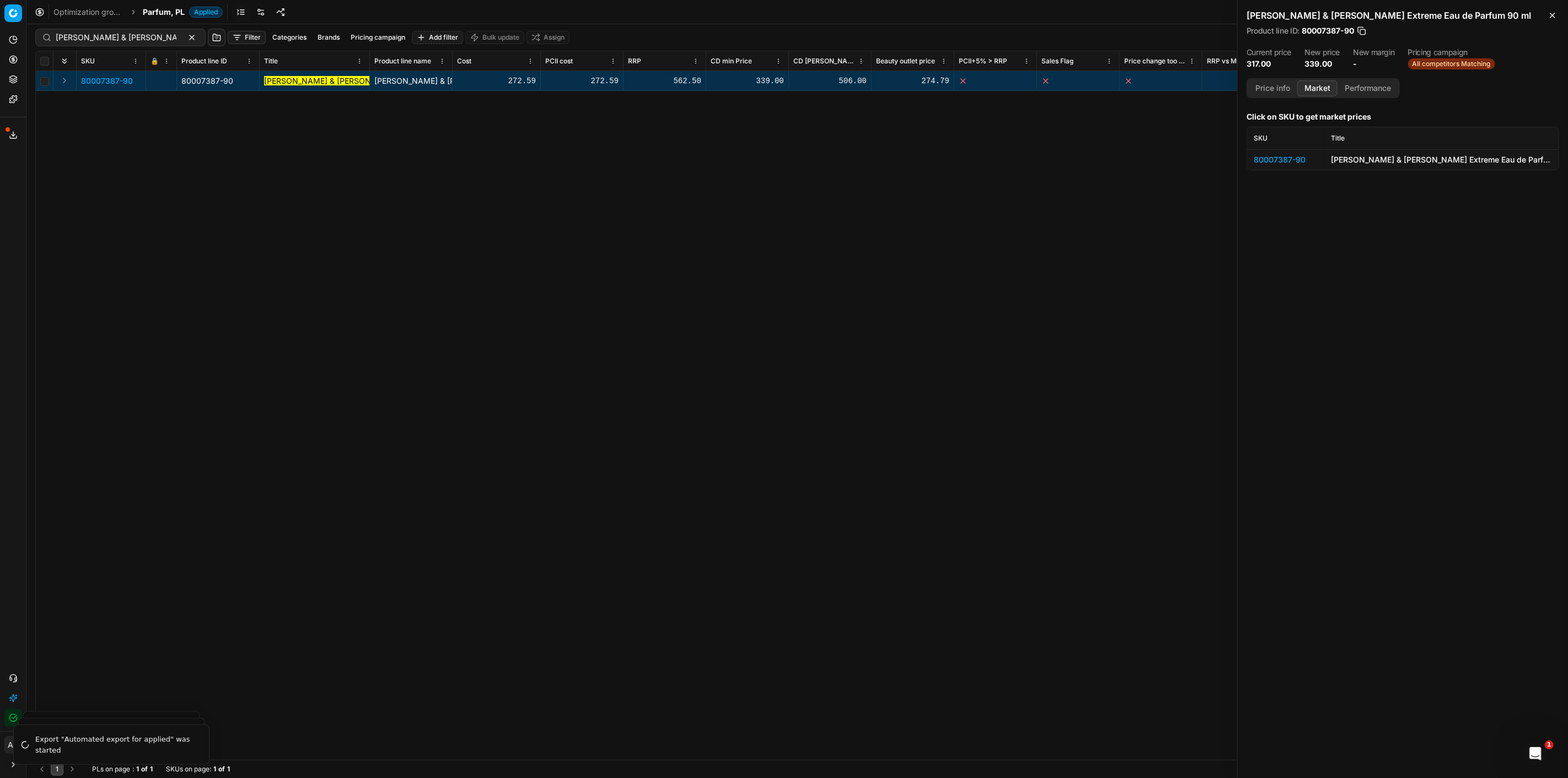
drag, startPoint x: 1283, startPoint y: 149, endPoint x: 1283, endPoint y: 156, distance: 7.0
click at [1283, 152] on td "80007387-90" at bounding box center [1285, 159] width 77 height 20
click at [1283, 156] on div "80007387-90" at bounding box center [1285, 159] width 63 height 11
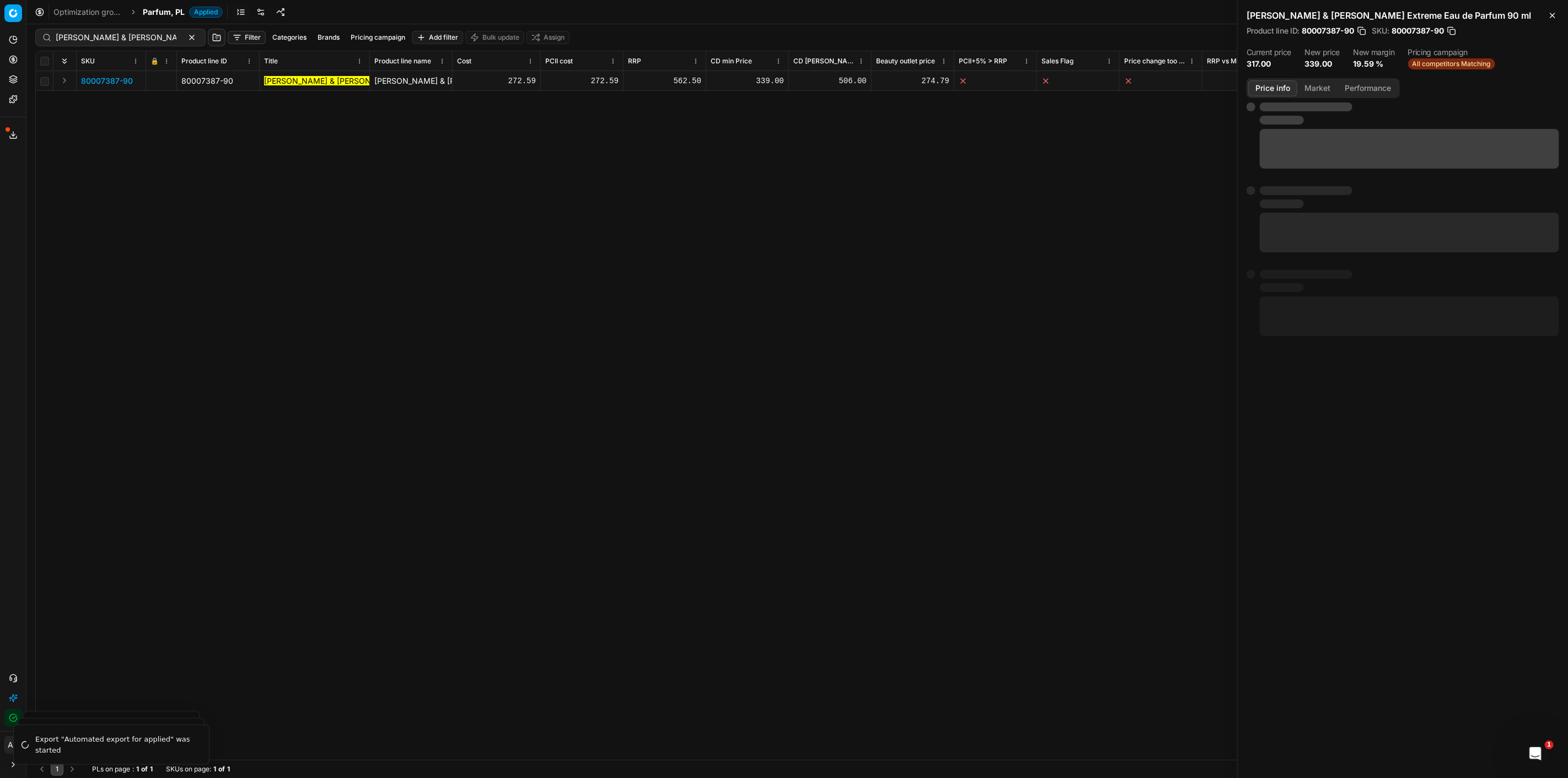
click at [1272, 92] on button "Price info" at bounding box center [1273, 88] width 49 height 16
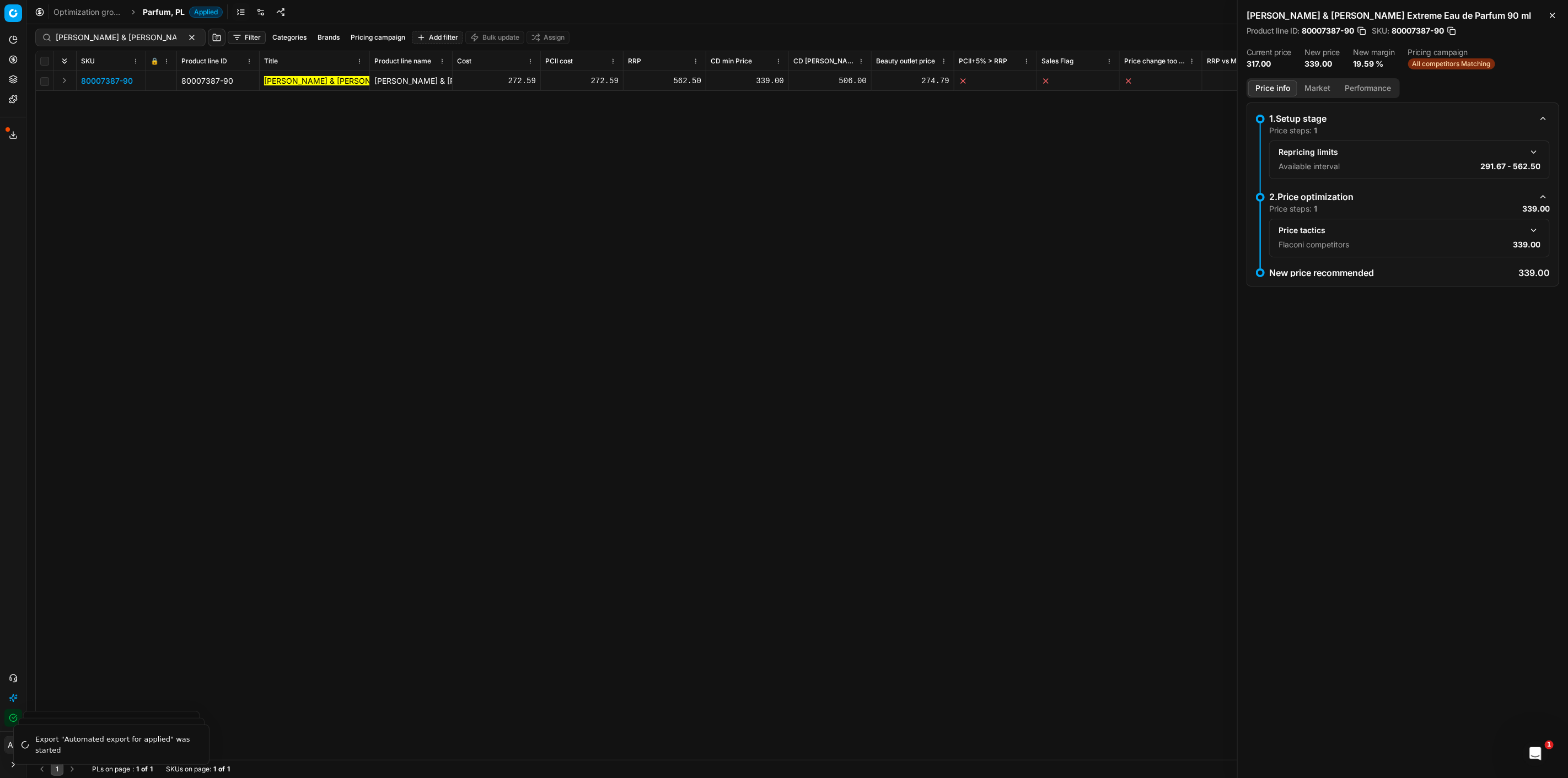
click at [1537, 229] on button "button" at bounding box center [1534, 231] width 13 height 13
click at [1318, 89] on button "Market" at bounding box center [1318, 88] width 40 height 16
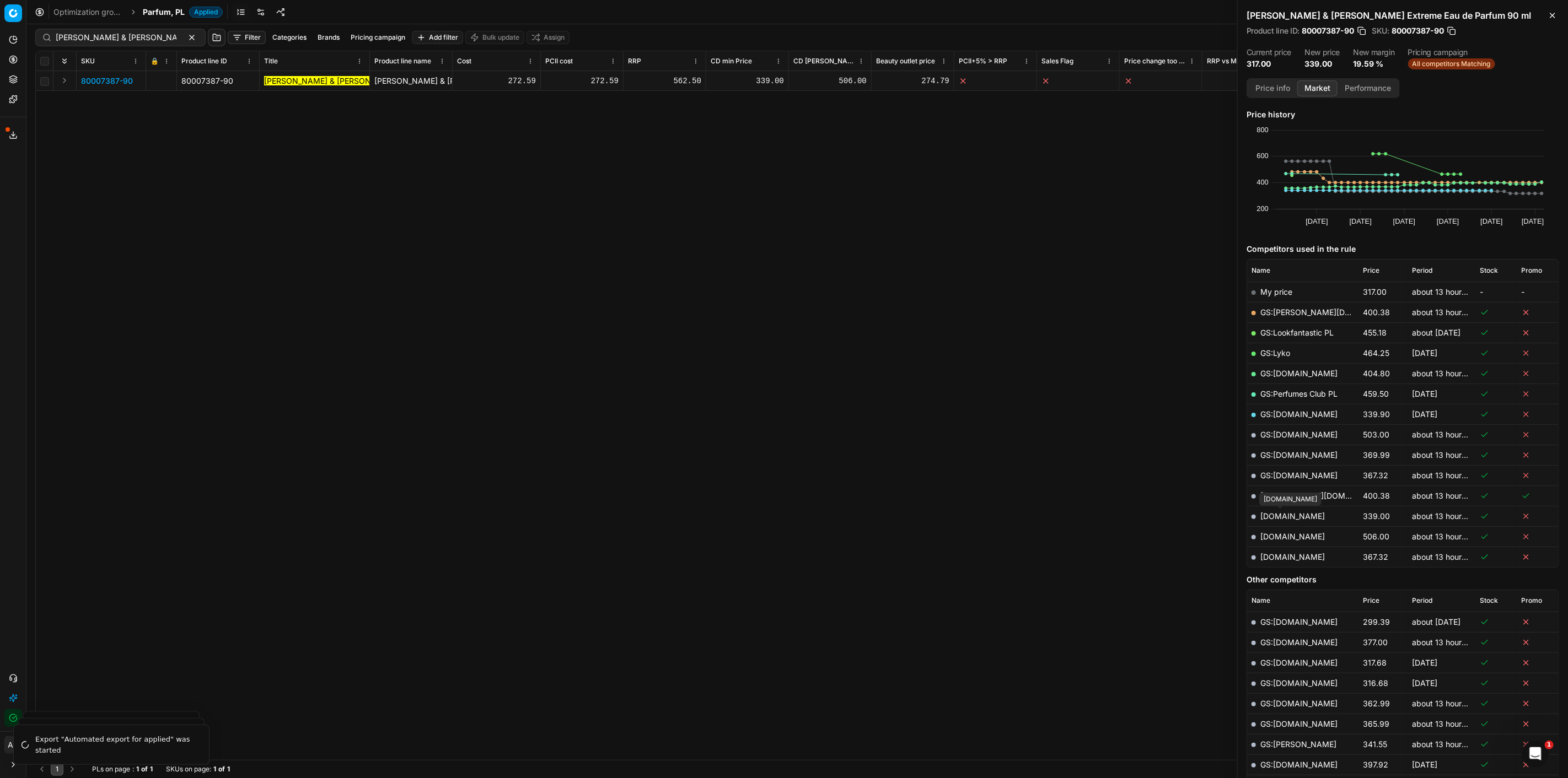
click at [1281, 518] on link "[DOMAIN_NAME]" at bounding box center [1292, 516] width 64 height 10
